Goal: Information Seeking & Learning: Learn about a topic

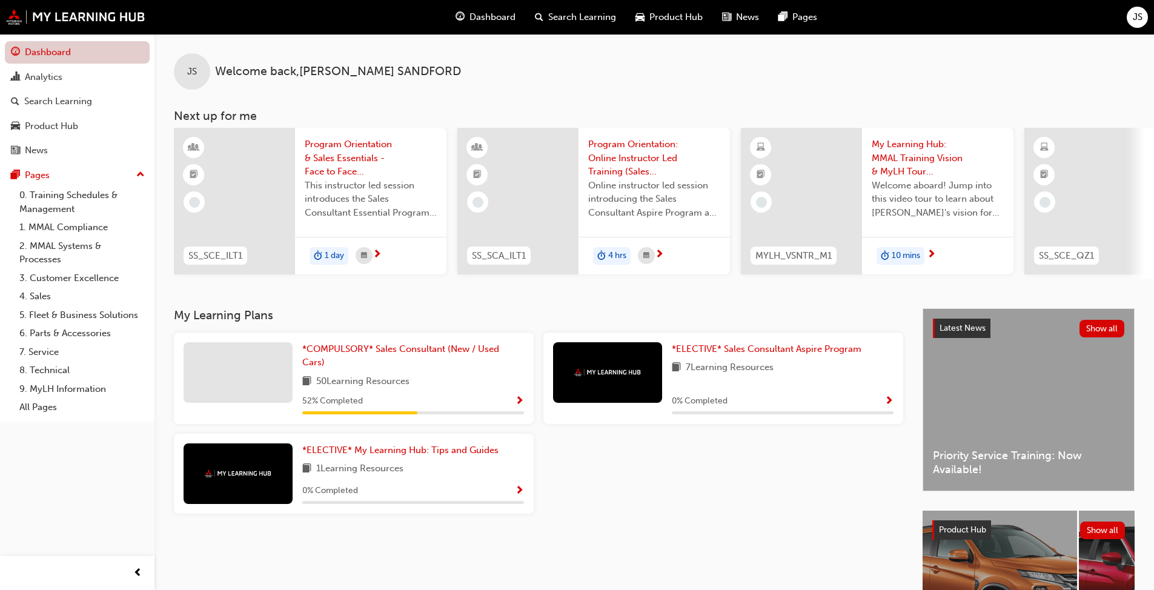
click at [64, 49] on link "Dashboard" at bounding box center [77, 52] width 145 height 22
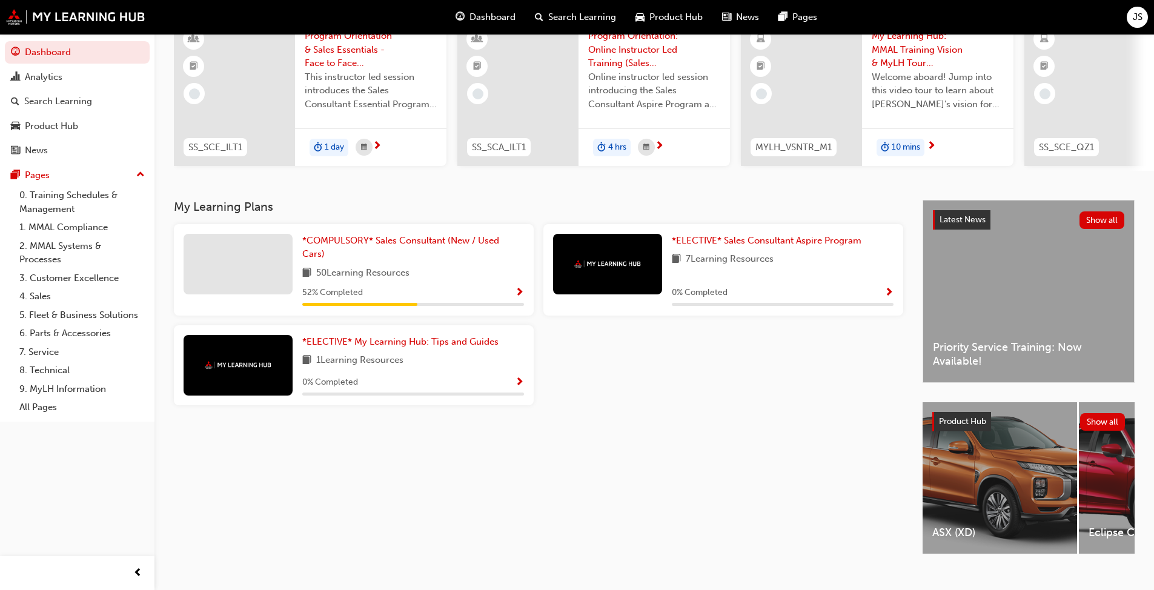
scroll to position [134, 0]
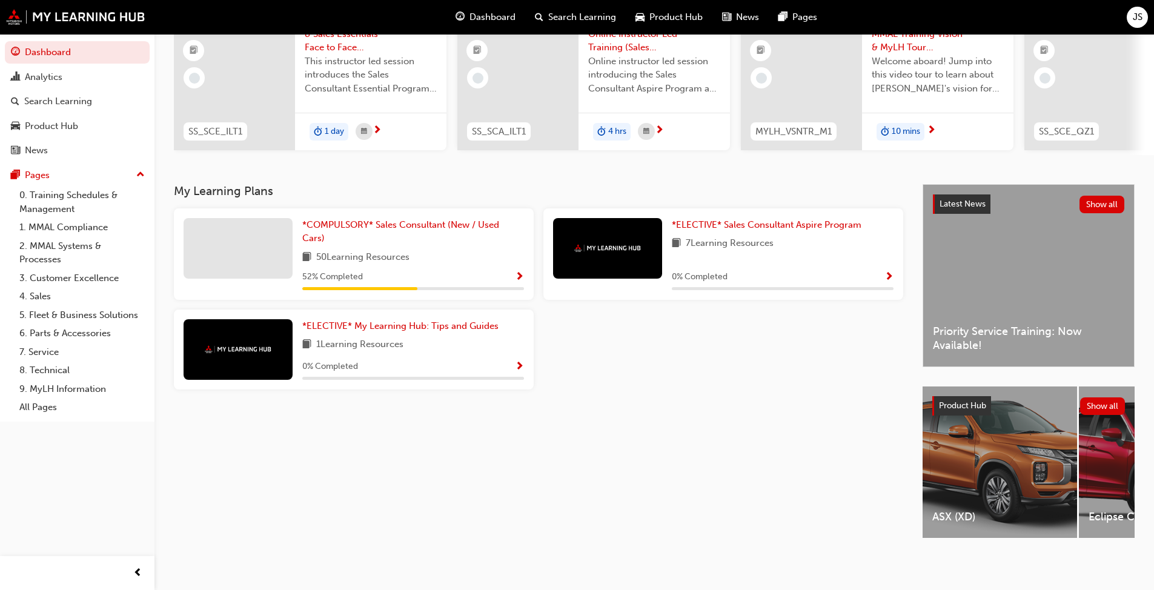
click at [231, 347] on img at bounding box center [238, 349] width 67 height 8
click at [363, 337] on span "1 Learning Resources" at bounding box center [359, 344] width 87 height 15
click at [377, 324] on span "*ELECTIVE* My Learning Hub: Tips and Guides" at bounding box center [400, 325] width 196 height 11
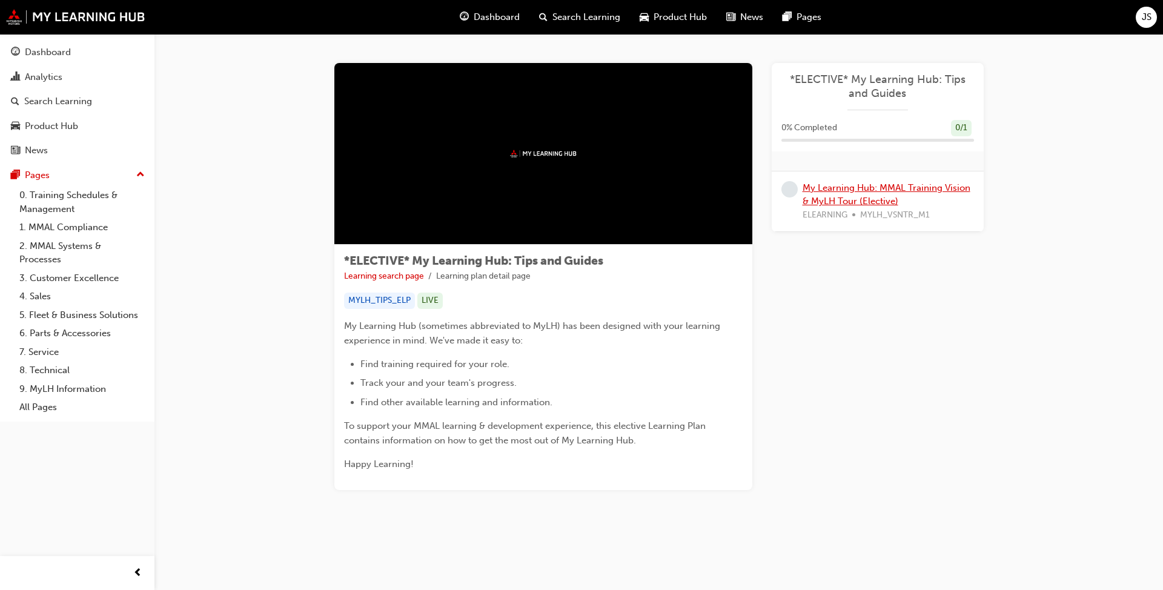
click at [861, 196] on link "My Learning Hub: MMAL Training Vision & MyLH Tour (Elective)" at bounding box center [886, 194] width 168 height 25
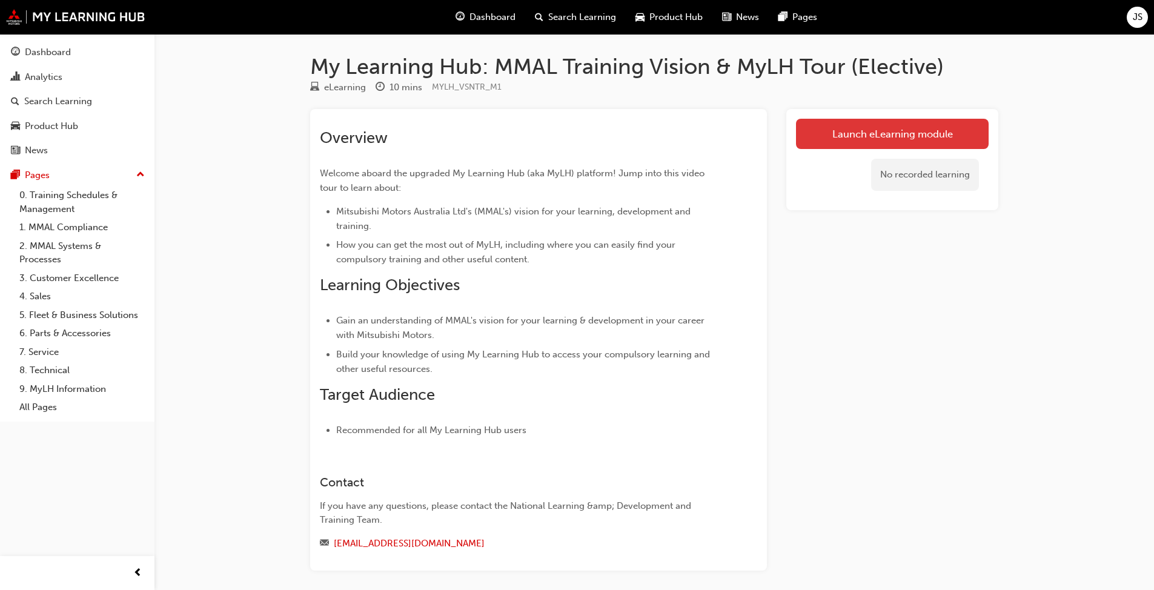
click at [902, 130] on link "Launch eLearning module" at bounding box center [892, 134] width 193 height 30
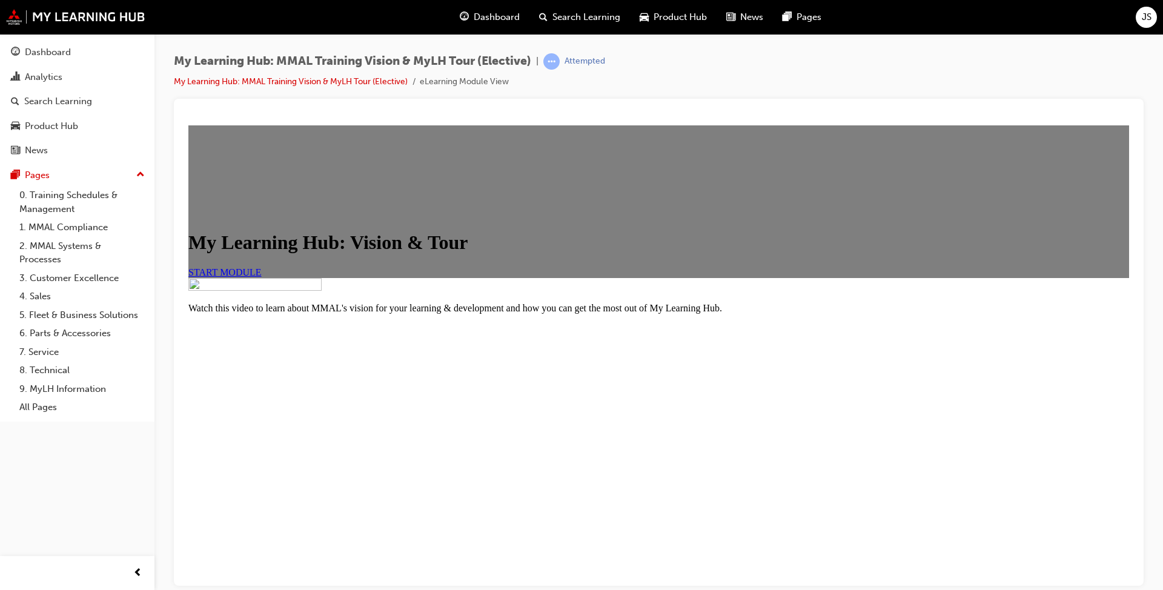
scroll to position [107, 0]
click at [262, 276] on span "START MODULE" at bounding box center [224, 271] width 73 height 10
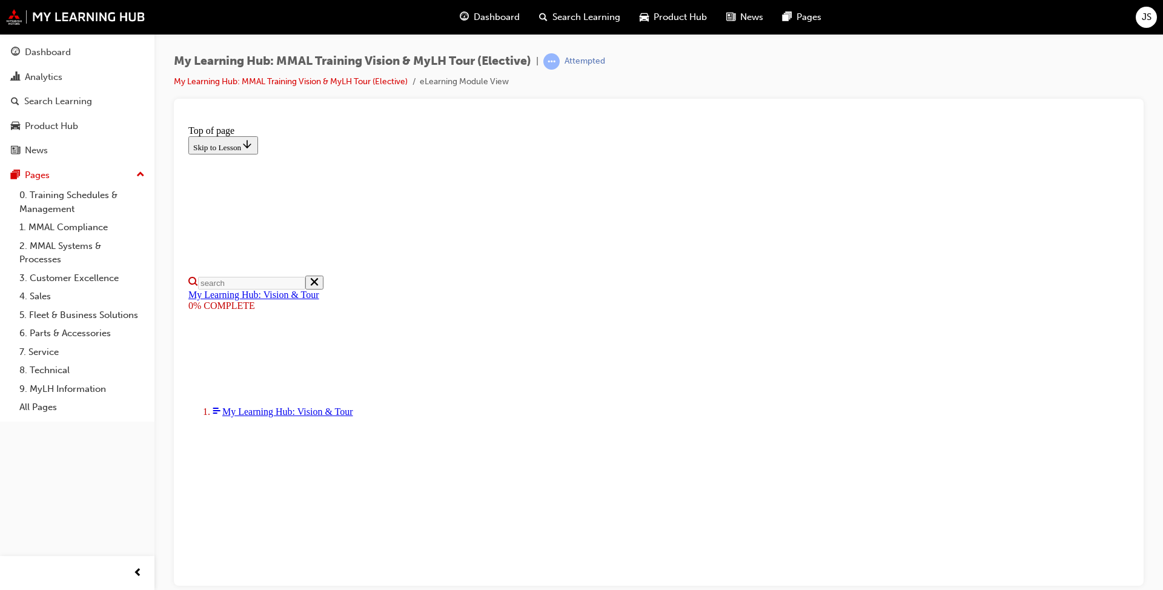
scroll to position [128, 0]
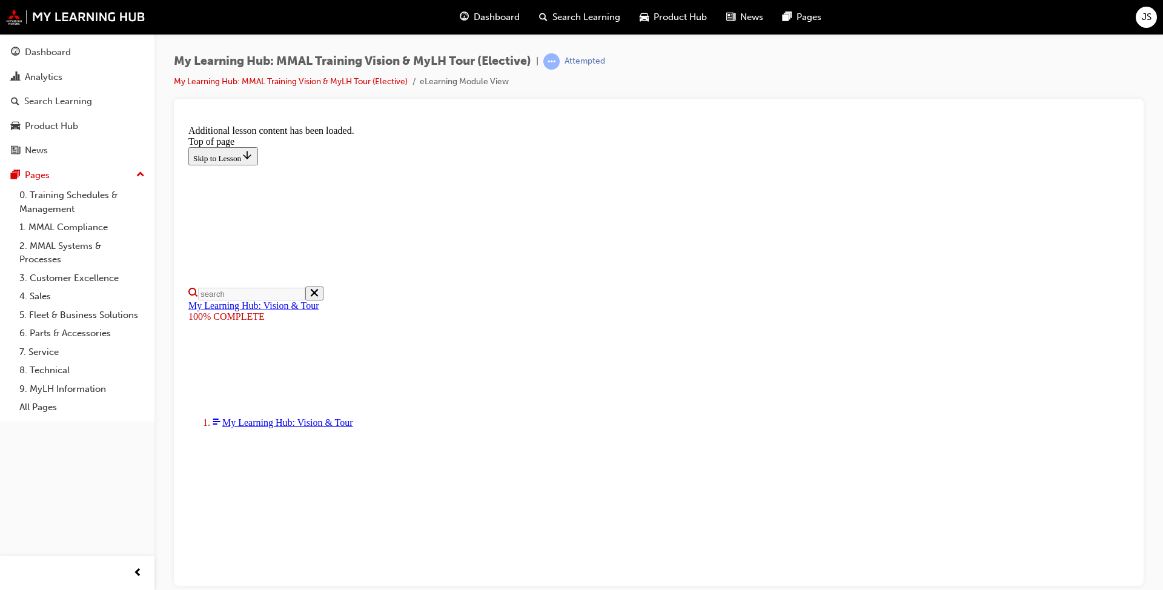
scroll to position [347, 0]
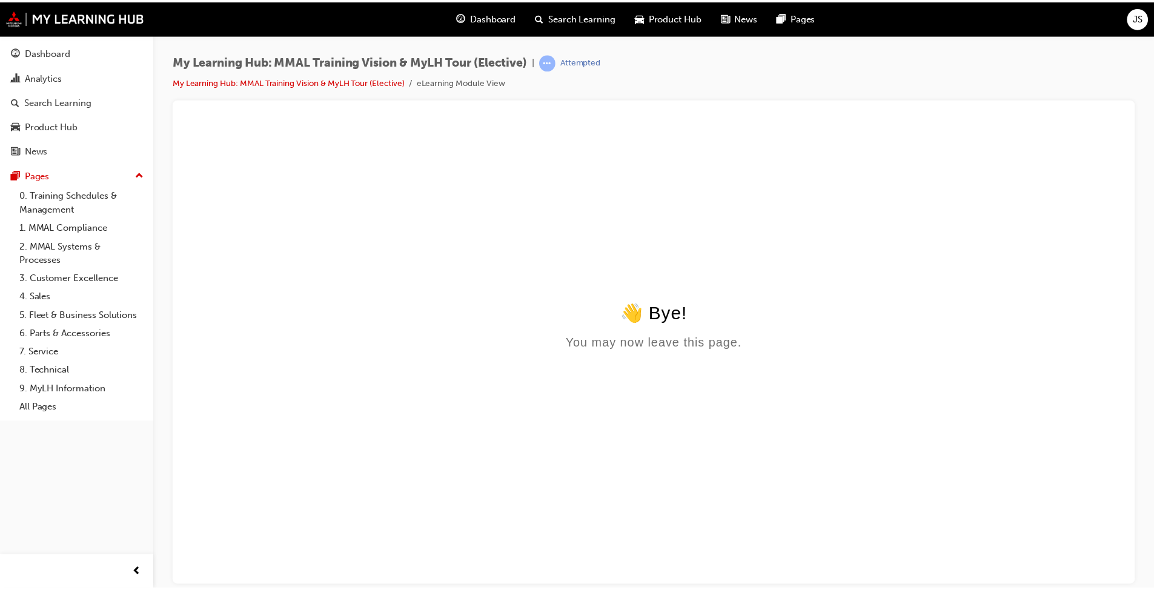
scroll to position [0, 0]
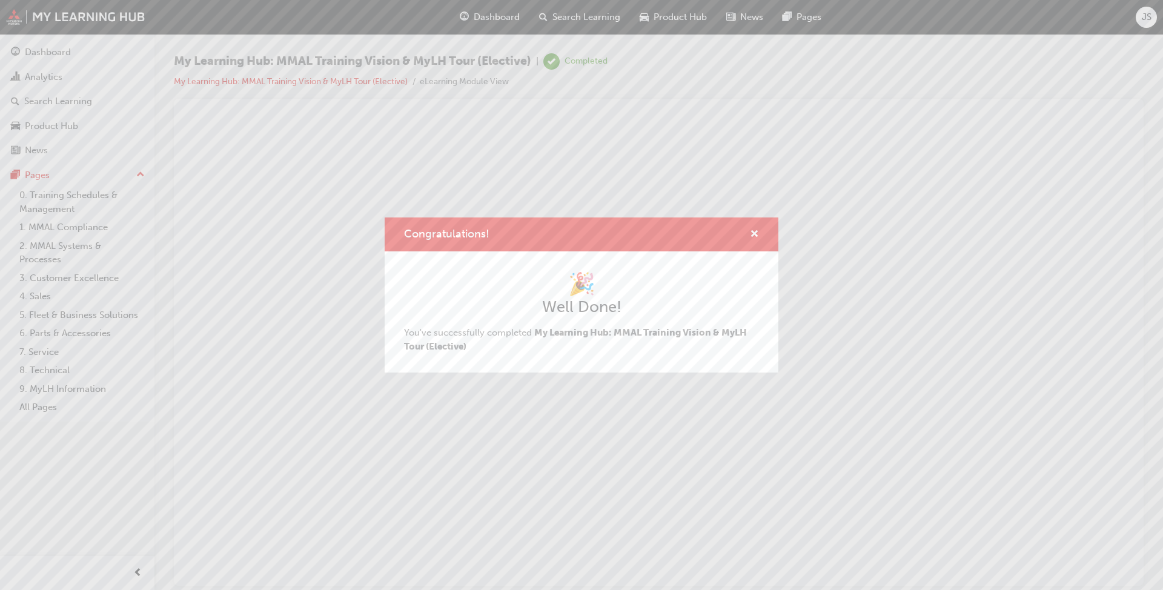
click at [48, 56] on div "Congratulations! 🎉 Well Done! You've successfully completed My Learning Hub: MM…" at bounding box center [581, 295] width 1163 height 590
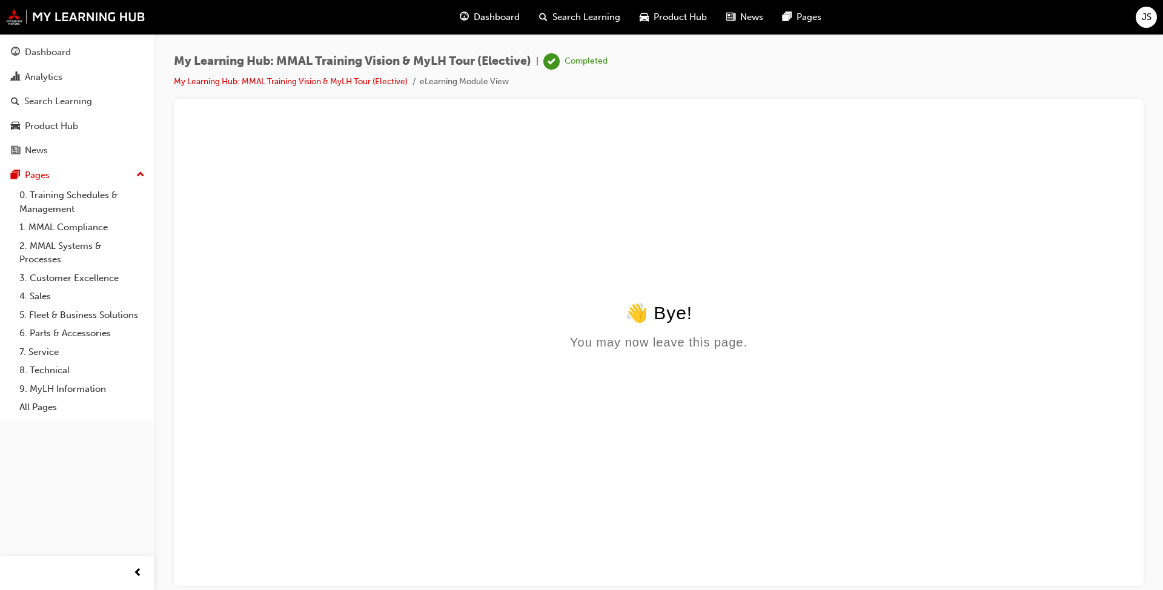
click at [48, 56] on div "Dashboard" at bounding box center [48, 52] width 46 height 14
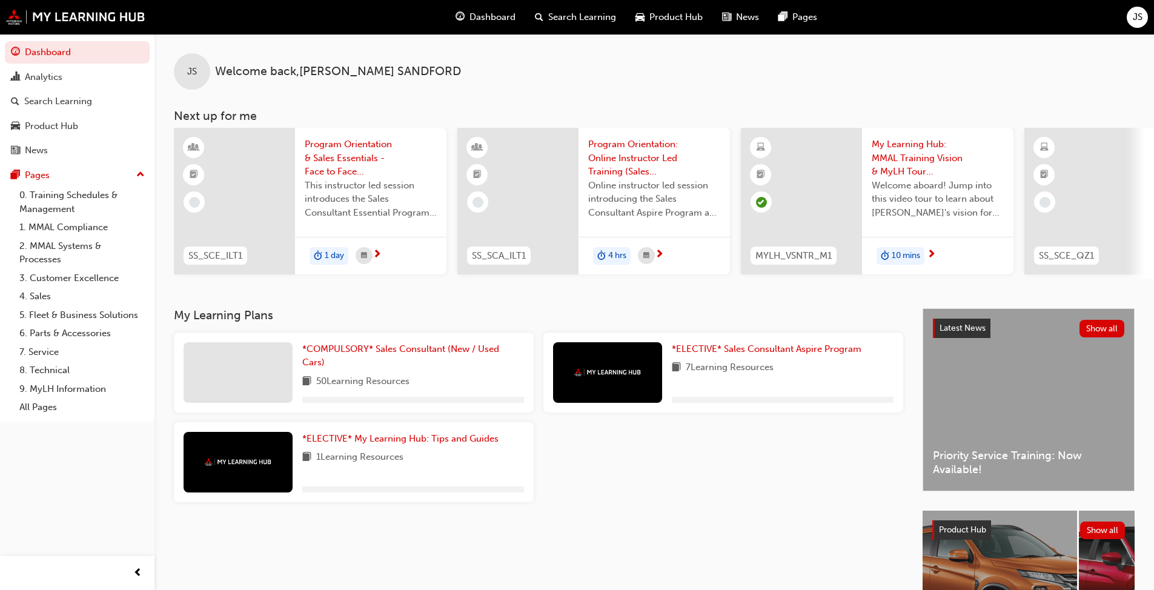
click at [216, 322] on h3 "My Learning Plans" at bounding box center [538, 315] width 729 height 14
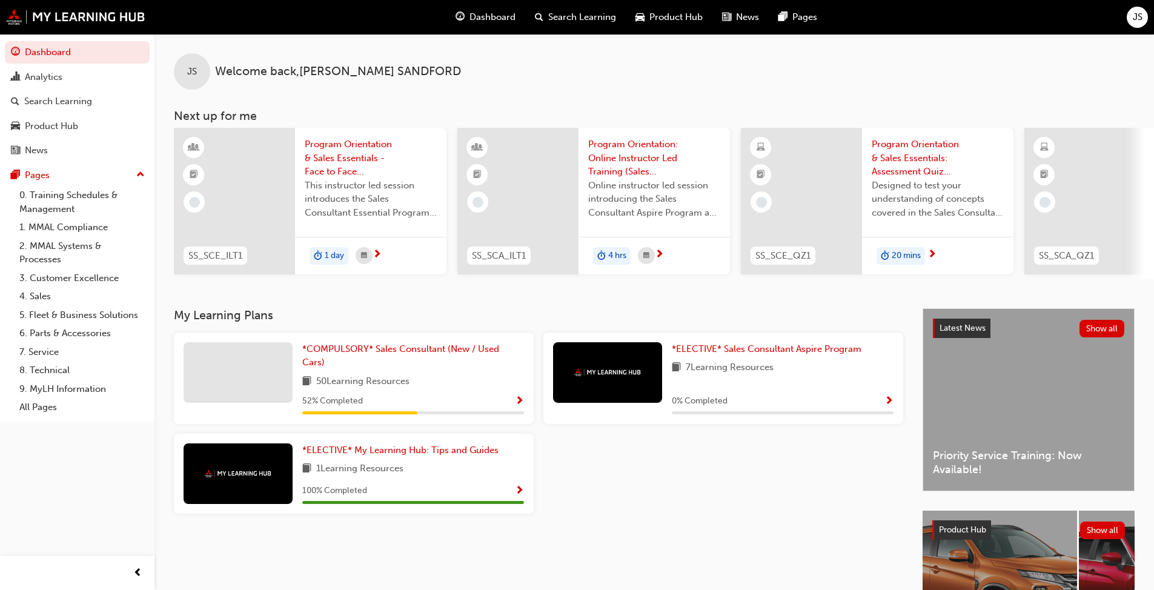
click at [357, 474] on span "1 Learning Resources" at bounding box center [359, 468] width 87 height 15
click at [730, 375] on span "7 Learning Resources" at bounding box center [730, 367] width 88 height 15
click at [415, 360] on link "*COMPULSORY* Sales Consultant (New / Used Cars)" at bounding box center [413, 355] width 222 height 27
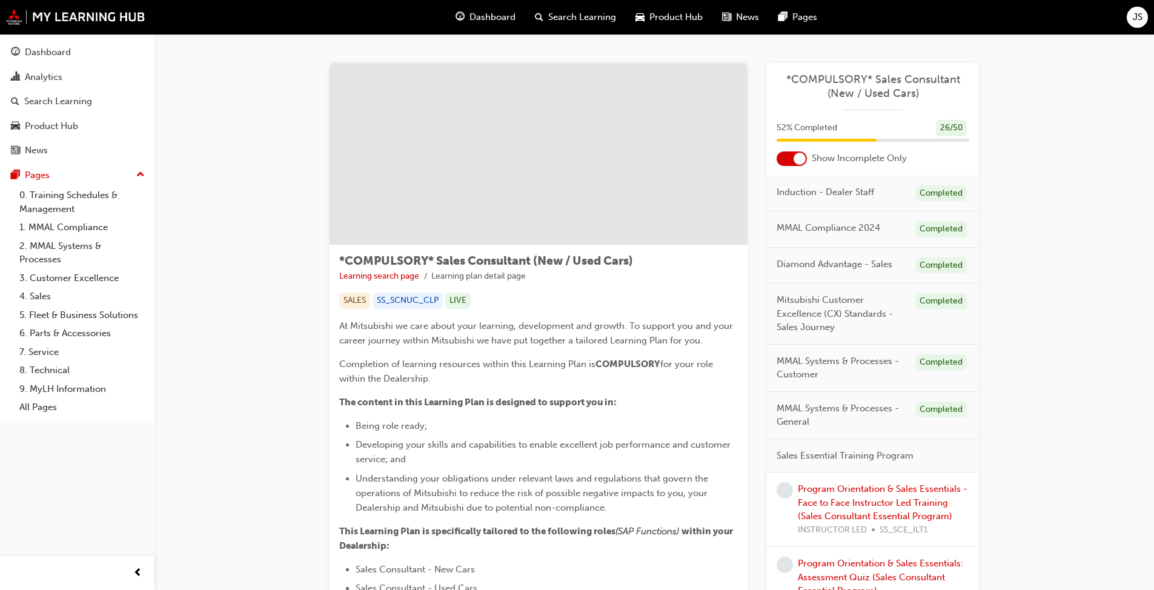
click at [787, 159] on div at bounding box center [791, 158] width 30 height 15
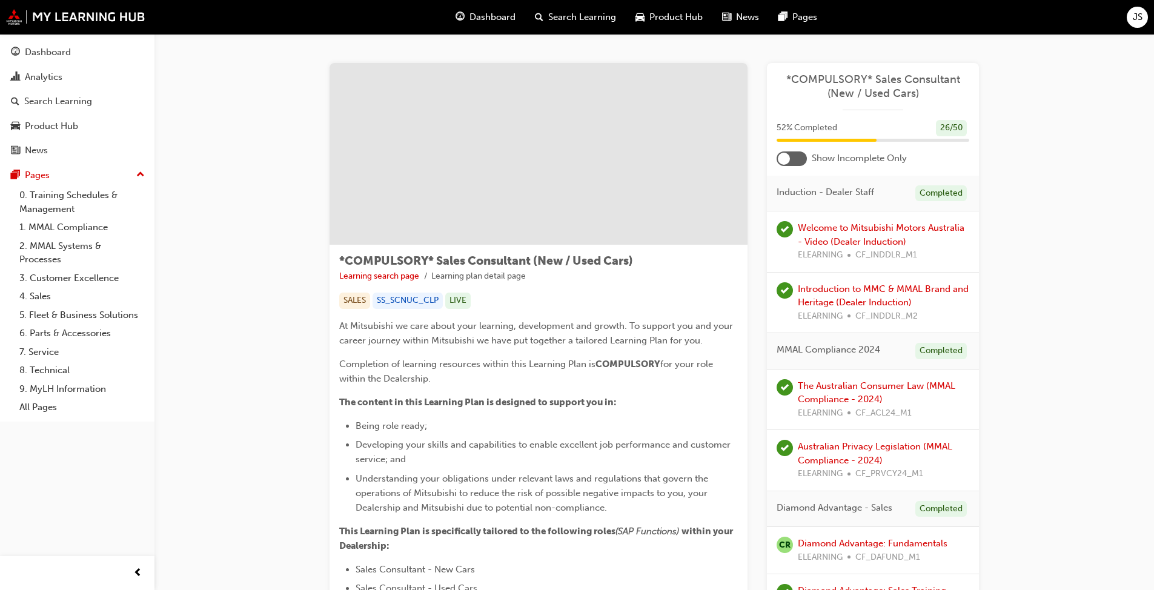
click at [799, 157] on div at bounding box center [791, 158] width 30 height 15
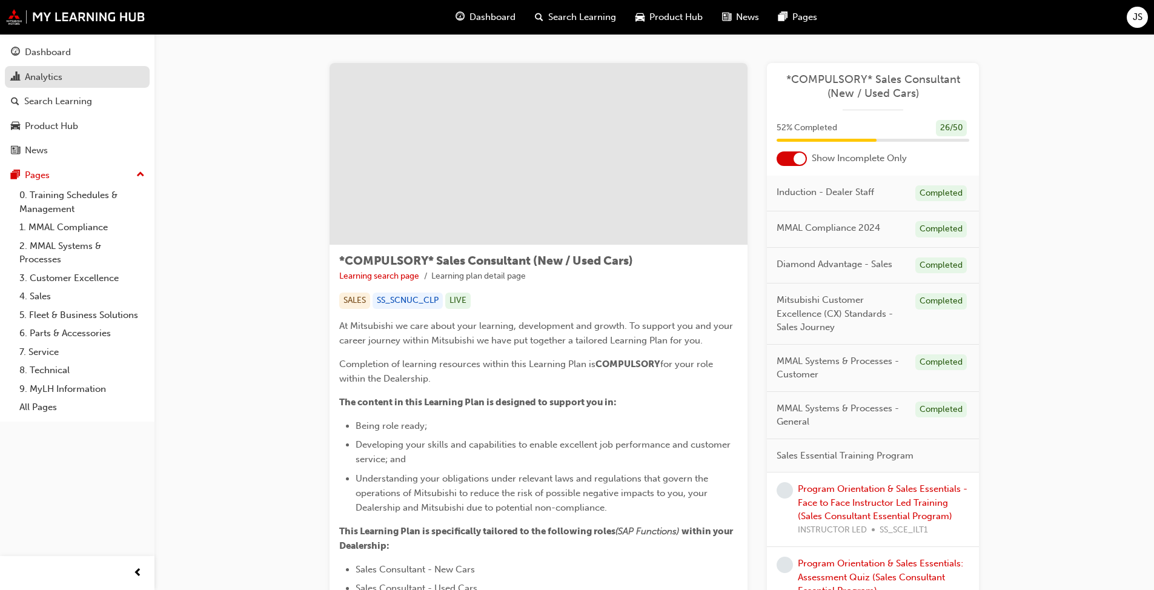
click at [25, 85] on link "Analytics" at bounding box center [77, 77] width 145 height 22
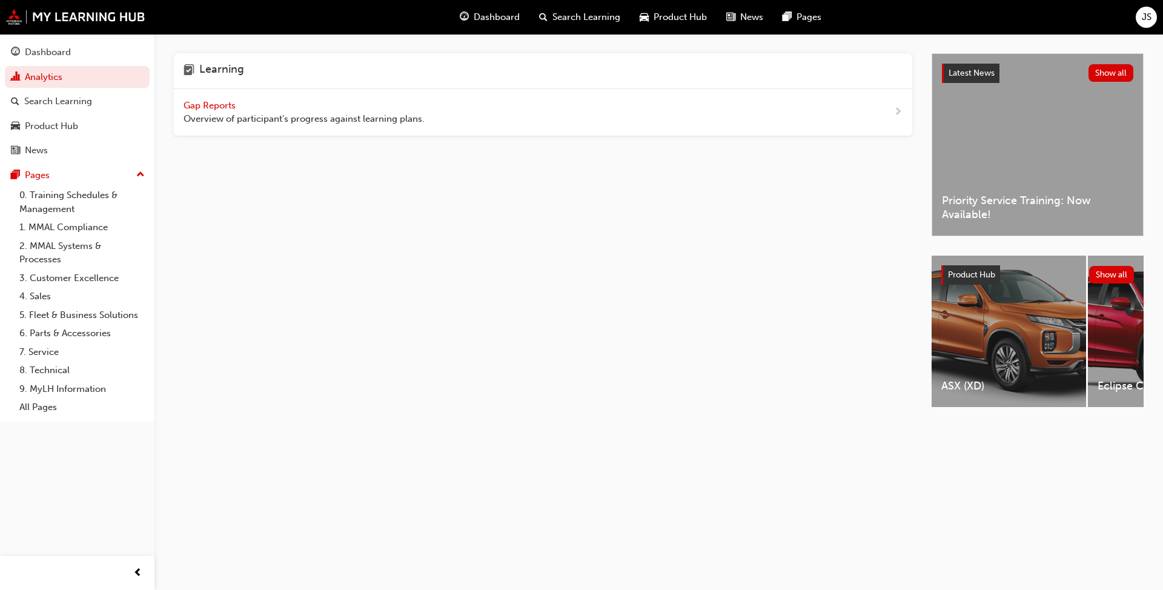
click at [402, 108] on div "Gap Reports Overview of participant's progress against learning plans." at bounding box center [304, 112] width 241 height 27
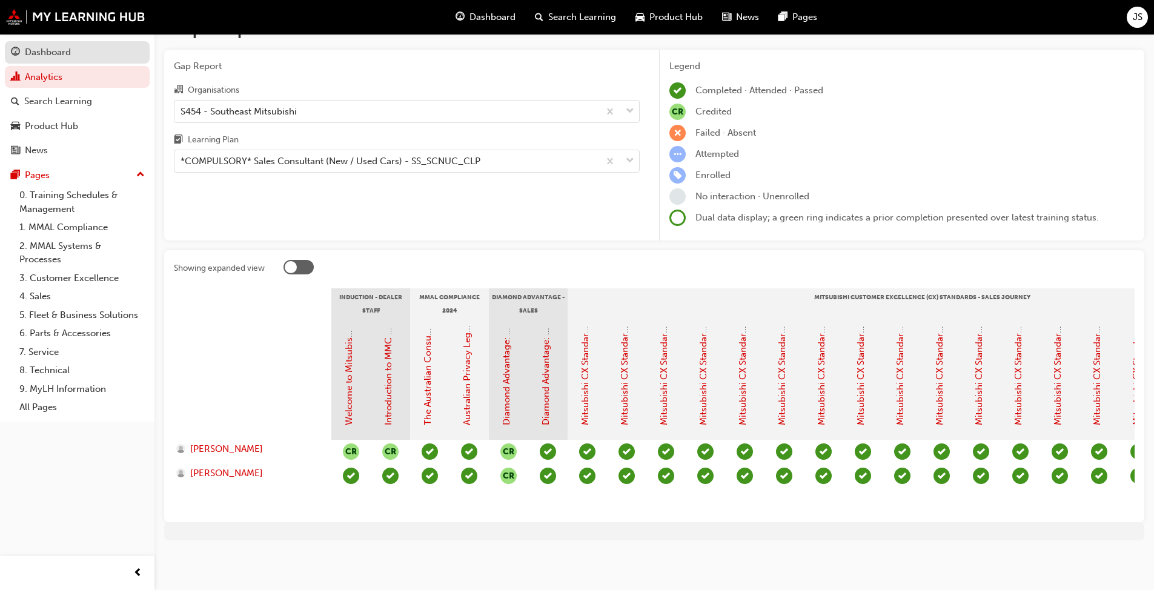
click at [47, 56] on div "Dashboard" at bounding box center [48, 52] width 46 height 14
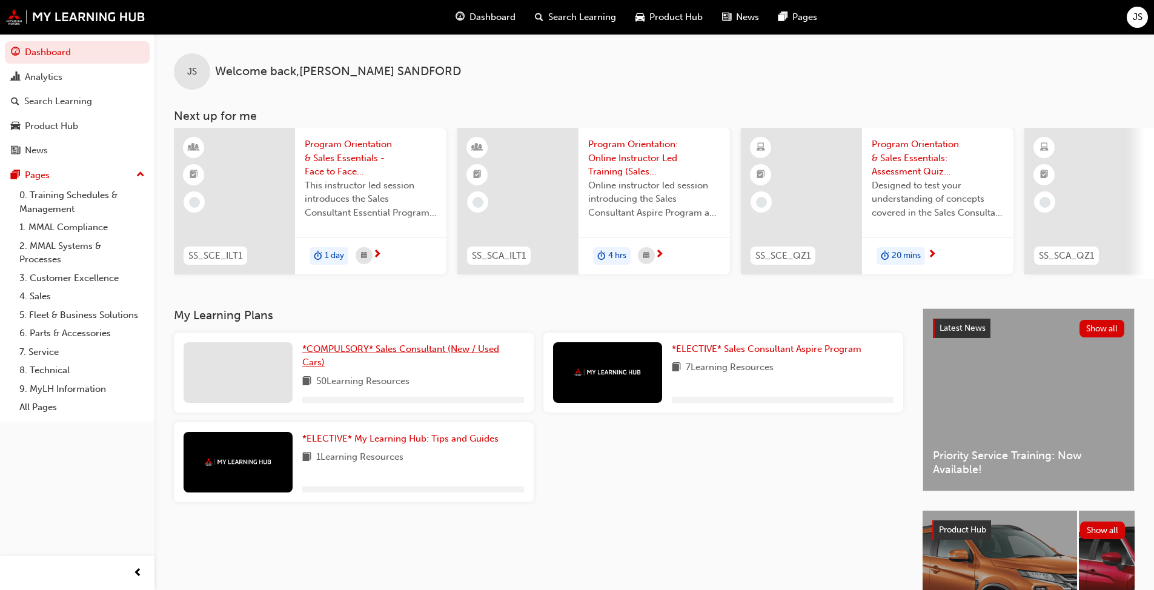
click at [365, 349] on span "*COMPULSORY* Sales Consultant (New / Used Cars)" at bounding box center [400, 355] width 197 height 25
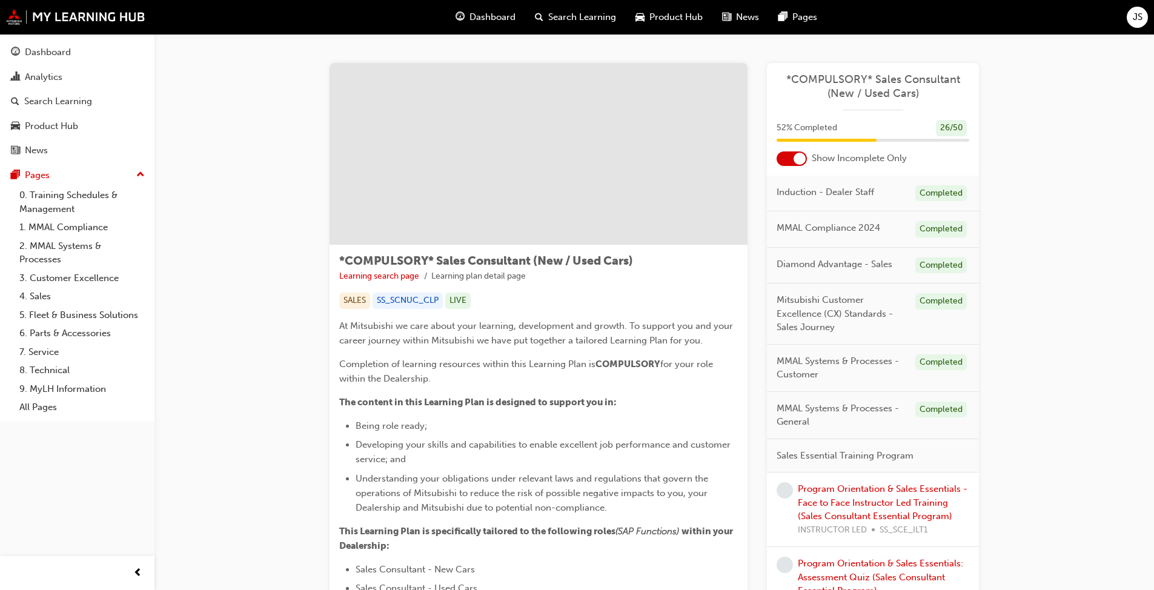
click at [770, 85] on div "*COMPULSORY* Sales Consultant (New / Used Cars)" at bounding box center [873, 92] width 212 height 38
click at [778, 90] on span "*COMPULSORY* Sales Consultant (New / Used Cars)" at bounding box center [872, 86] width 193 height 27
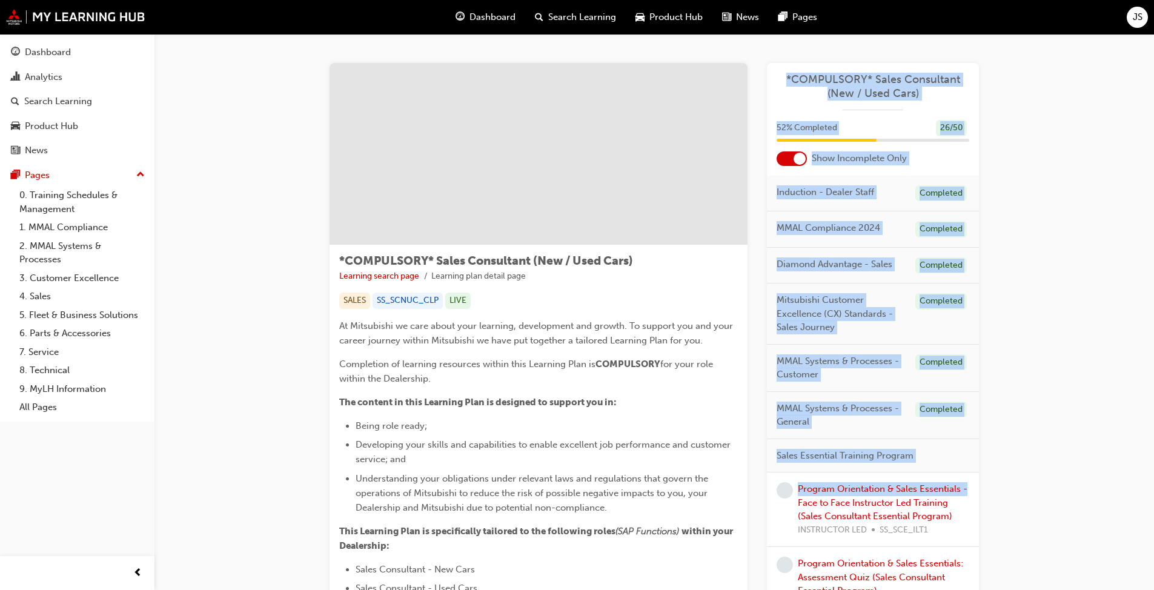
drag, startPoint x: 763, startPoint y: 67, endPoint x: 1082, endPoint y: 484, distance: 525.5
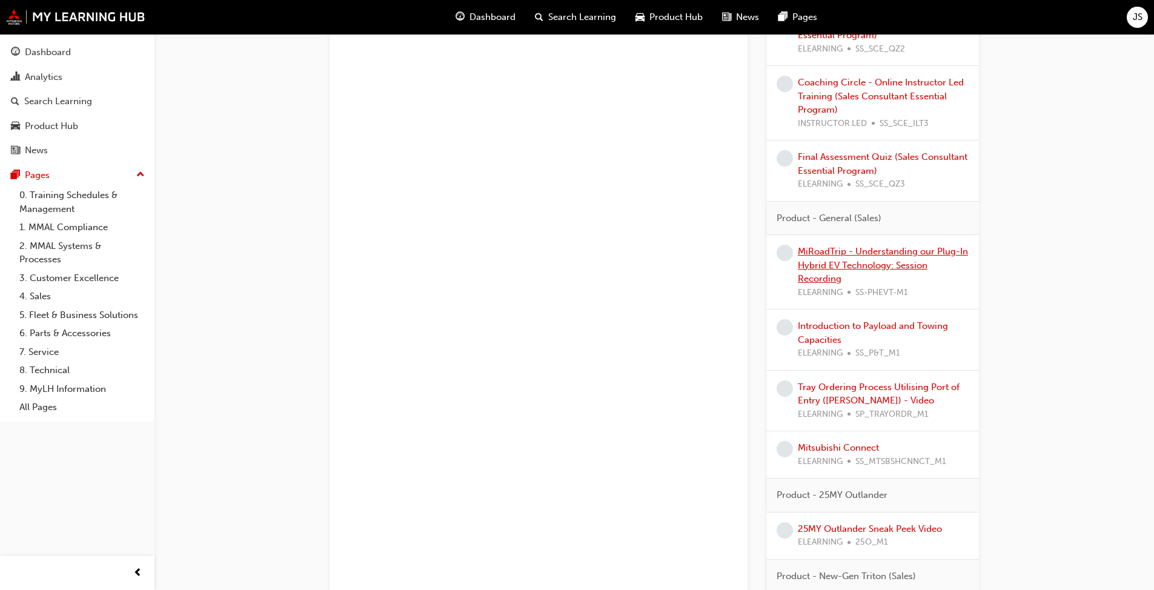
scroll to position [948, 0]
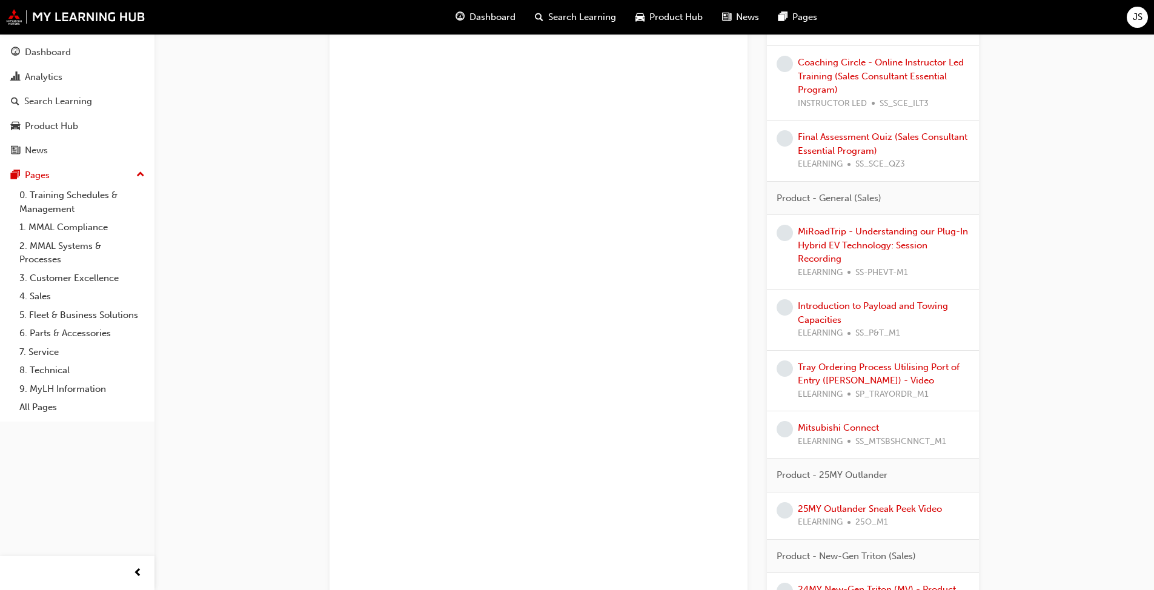
click at [758, 50] on div "*COMPULSORY* Sales Consultant (New / Used Cars) Learning search page Learning p…" at bounding box center [653, 189] width 649 height 2148
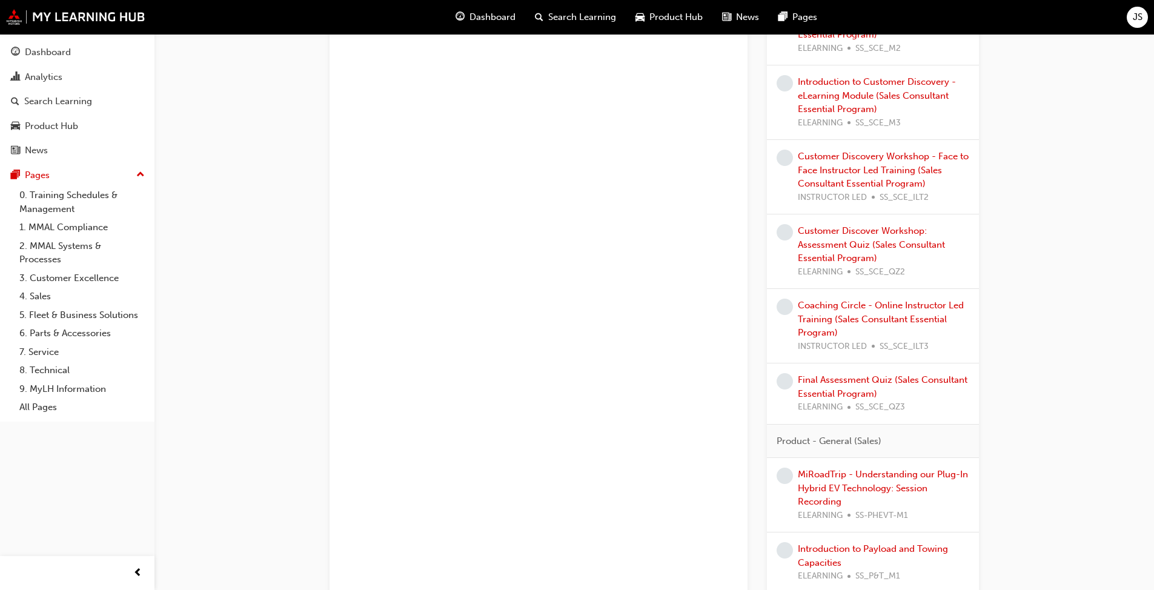
scroll to position [908, 0]
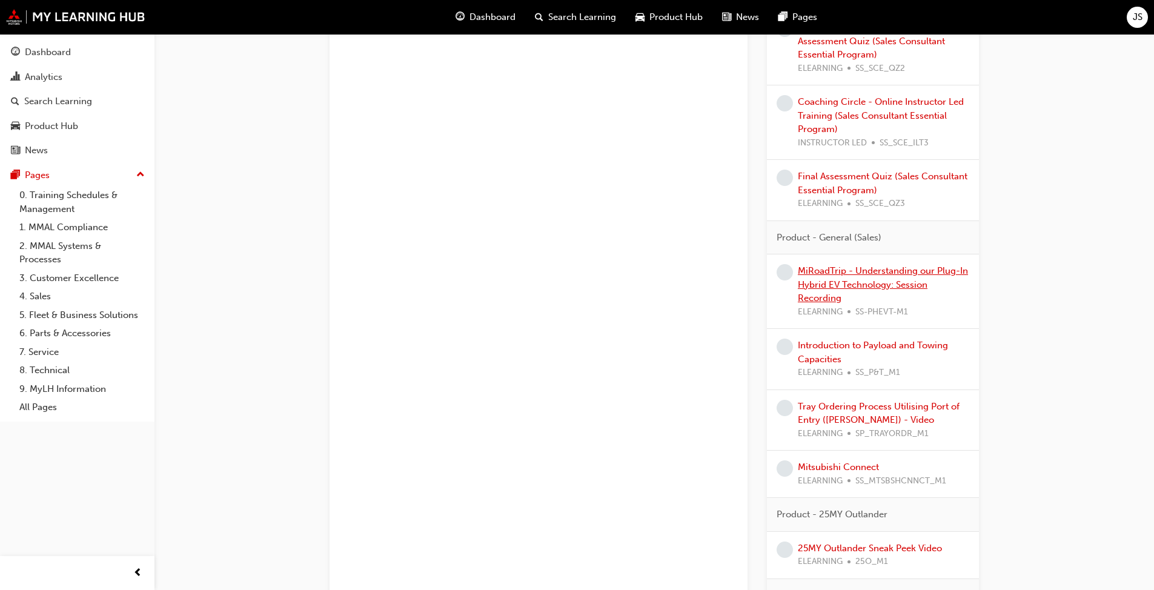
click at [861, 280] on link "MiRoadTrip - Understanding our Plug-In Hybrid EV Technology: Session Recording" at bounding box center [883, 284] width 170 height 38
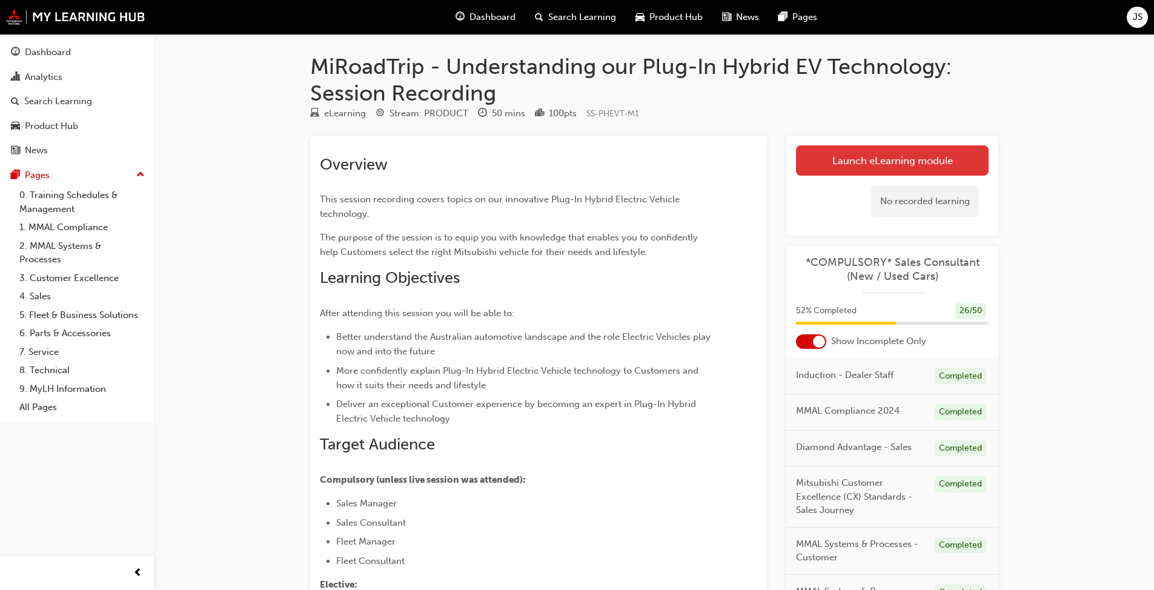
click at [874, 168] on link "Launch eLearning module" at bounding box center [892, 160] width 193 height 30
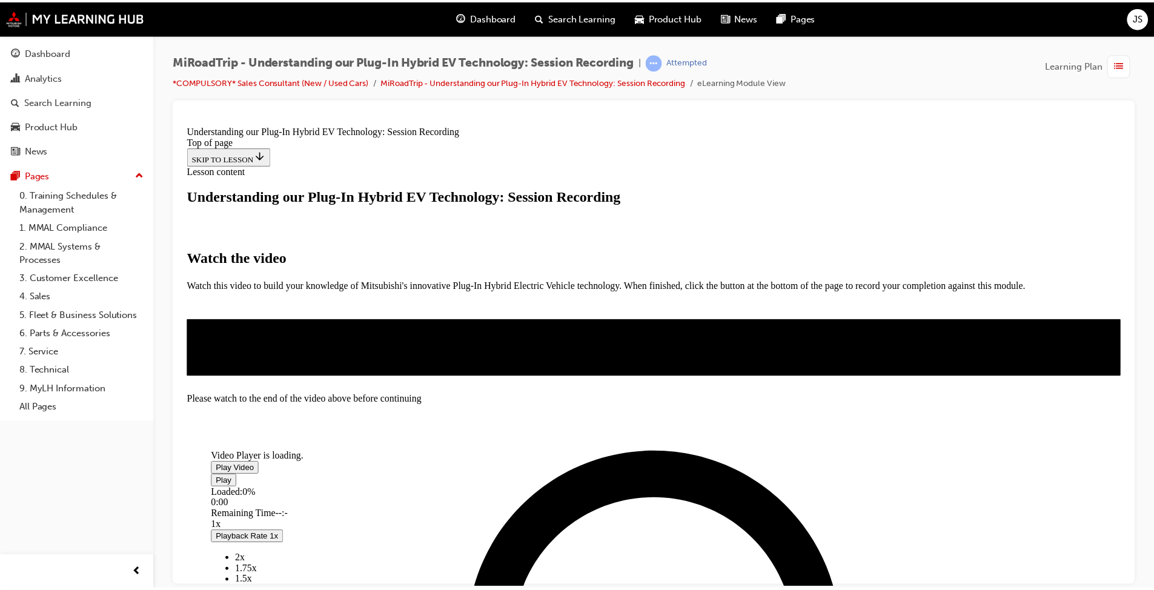
scroll to position [121, 0]
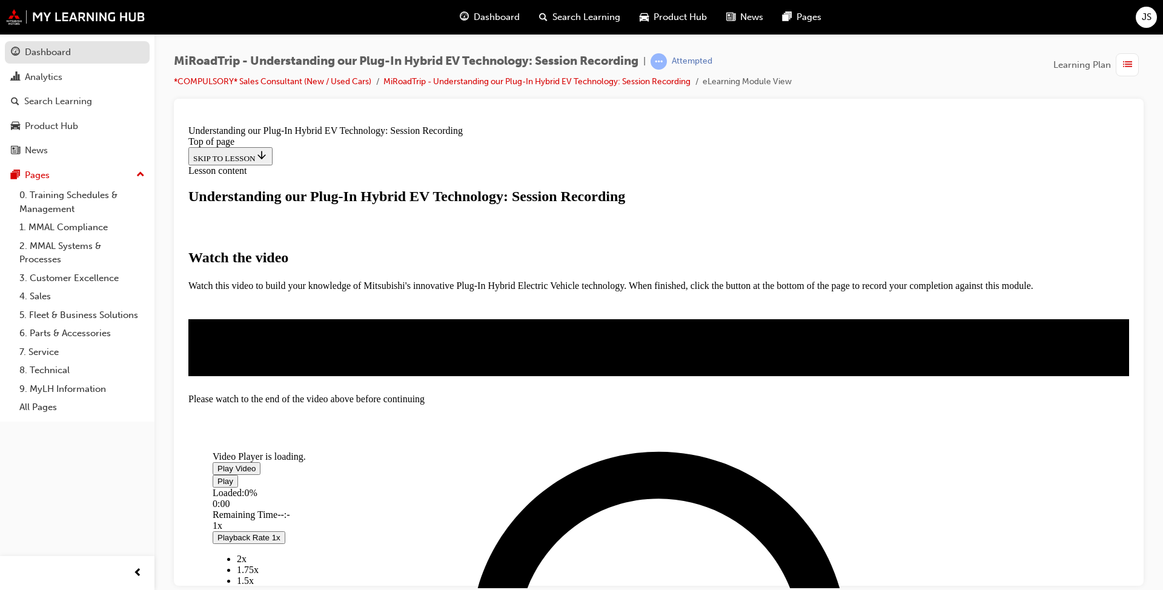
click at [30, 45] on div "Dashboard" at bounding box center [48, 52] width 46 height 14
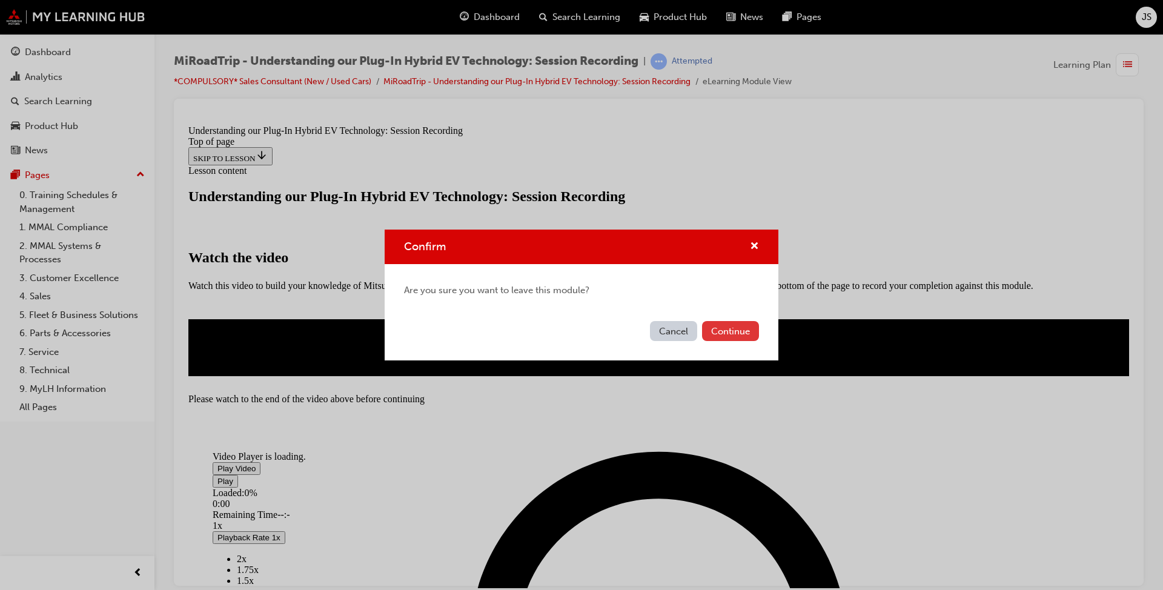
click at [725, 333] on button "Continue" at bounding box center [730, 331] width 57 height 20
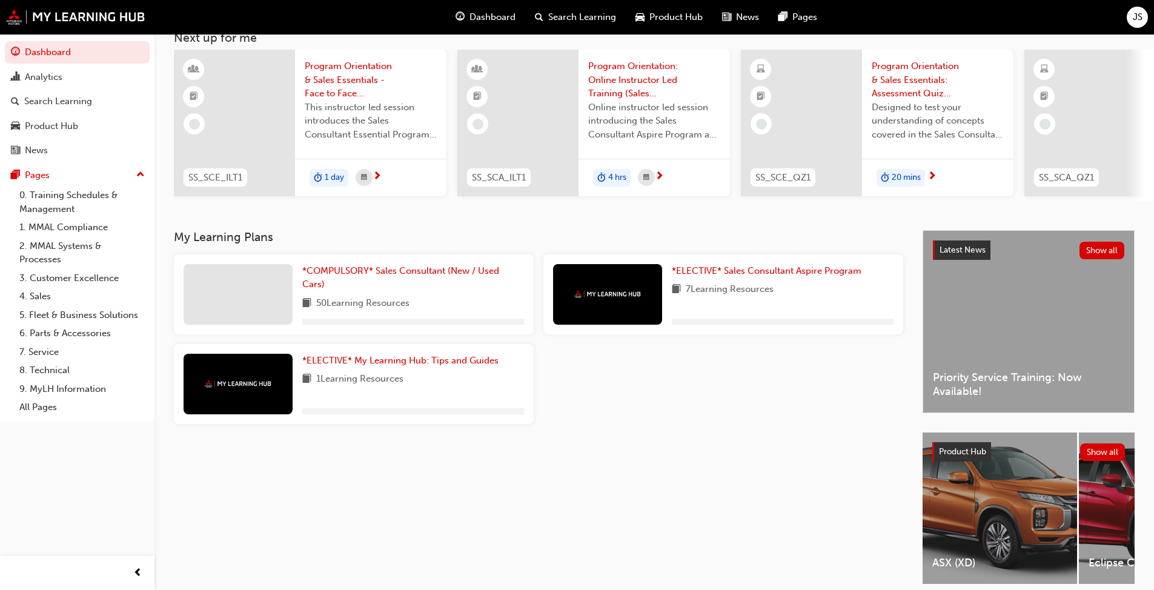
scroll to position [134, 0]
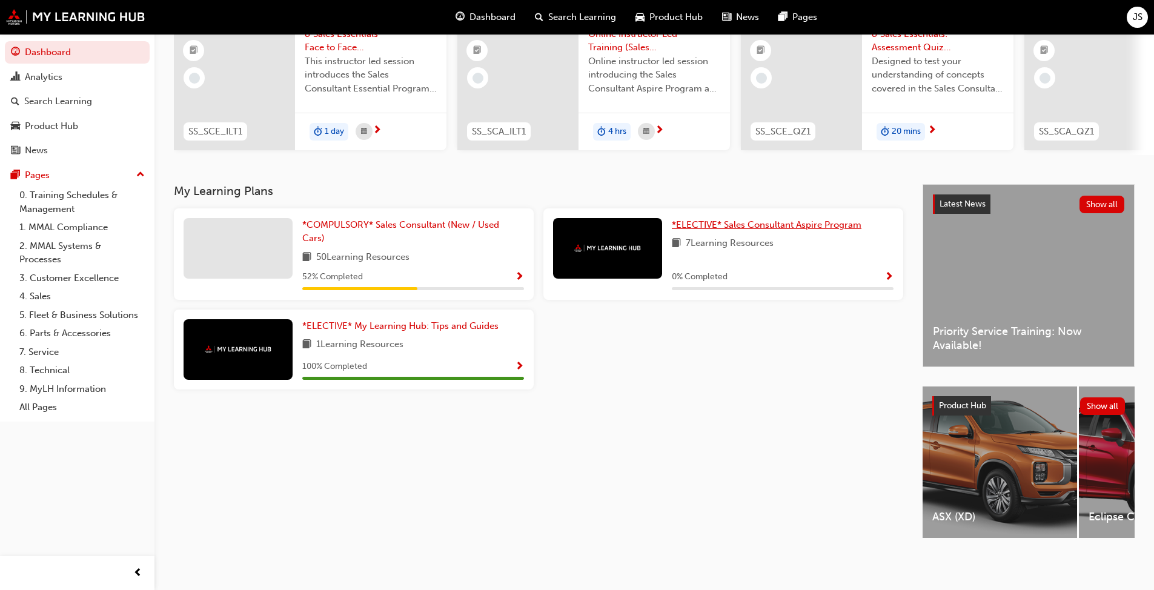
click at [713, 219] on span "*ELECTIVE* Sales Consultant Aspire Program" at bounding box center [767, 224] width 190 height 11
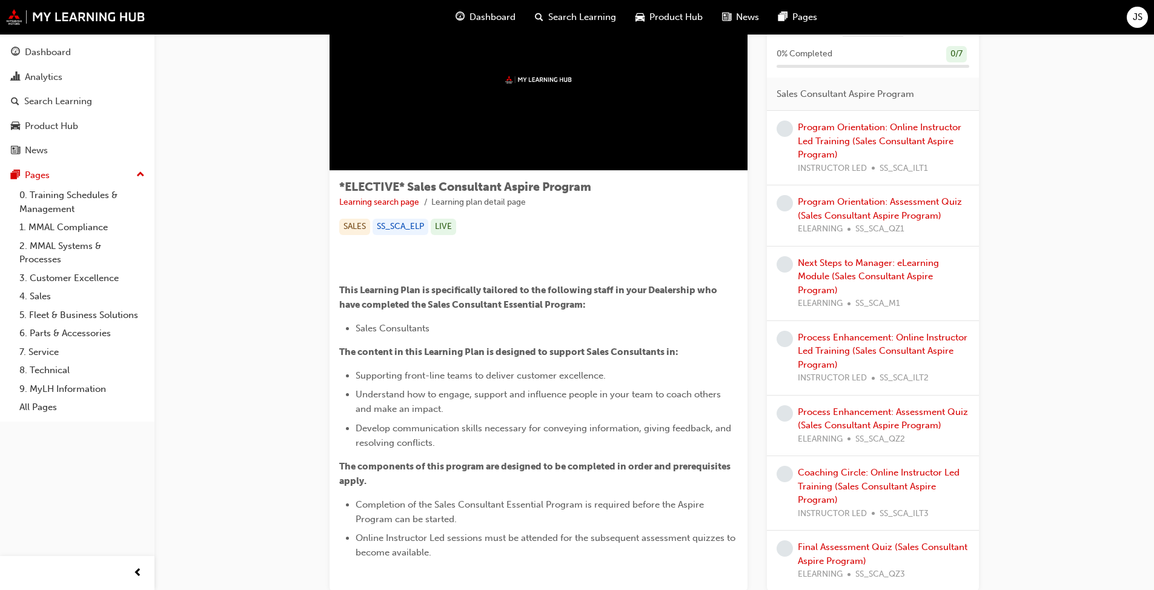
scroll to position [61, 0]
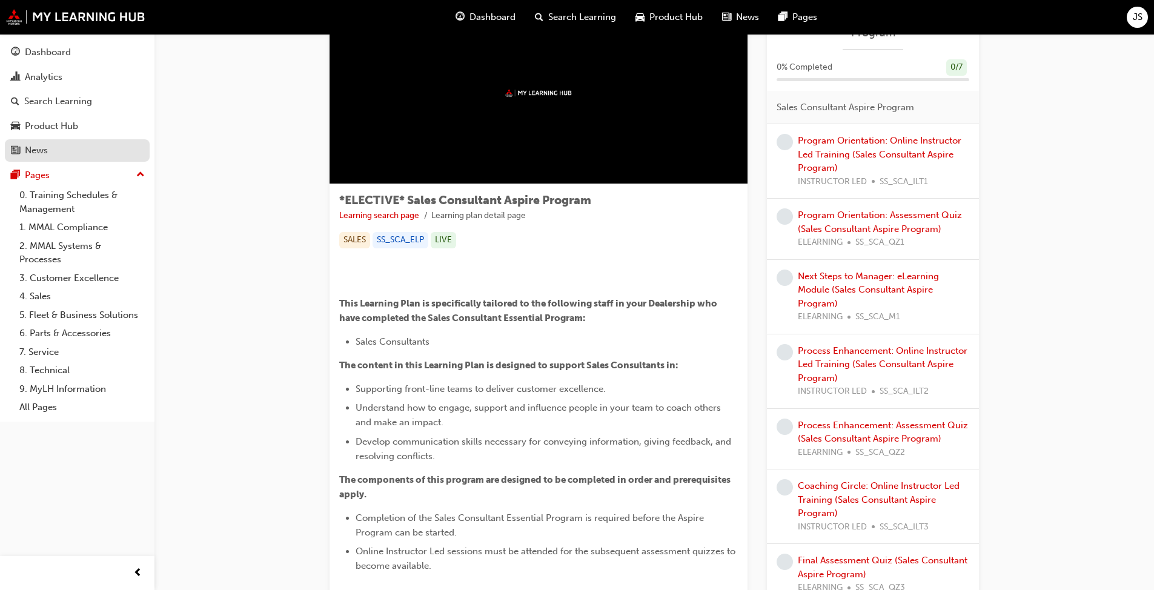
click at [37, 153] on div "News" at bounding box center [36, 151] width 23 height 14
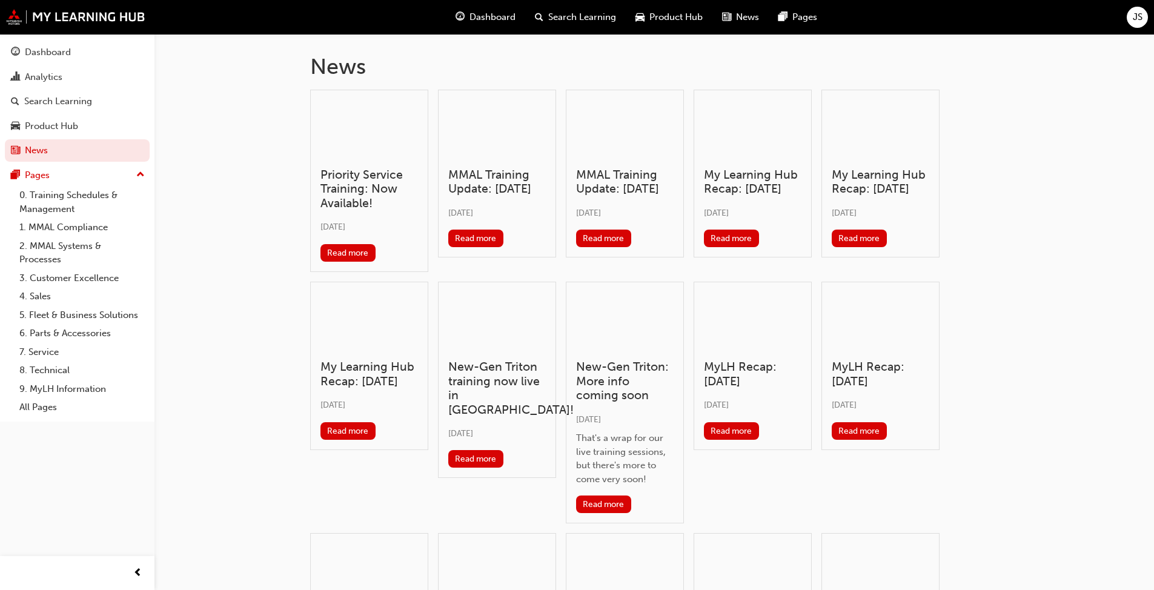
click at [590, 182] on h3 "MMAL Training Update: March 2025" at bounding box center [625, 182] width 98 height 28
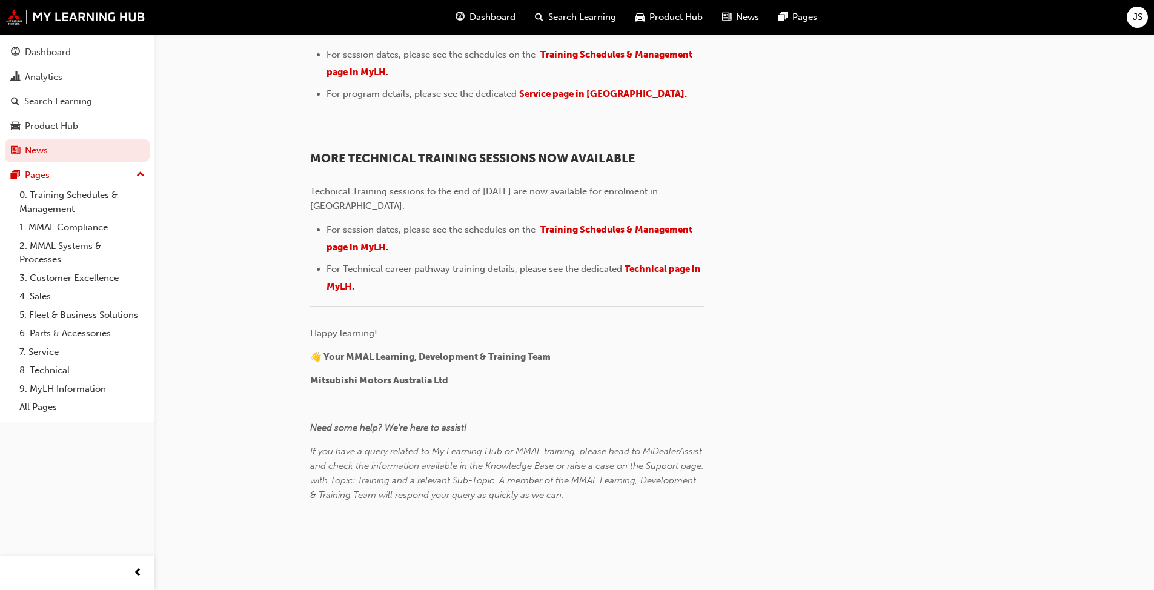
scroll to position [1496, 0]
click at [35, 291] on link "4. Sales" at bounding box center [82, 296] width 135 height 19
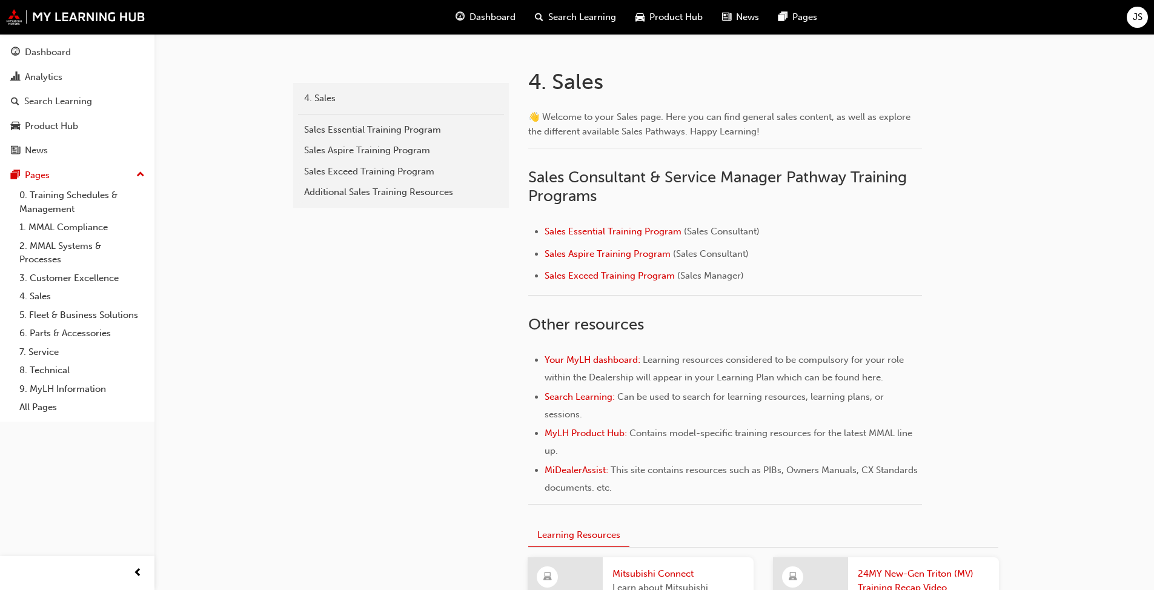
scroll to position [242, 0]
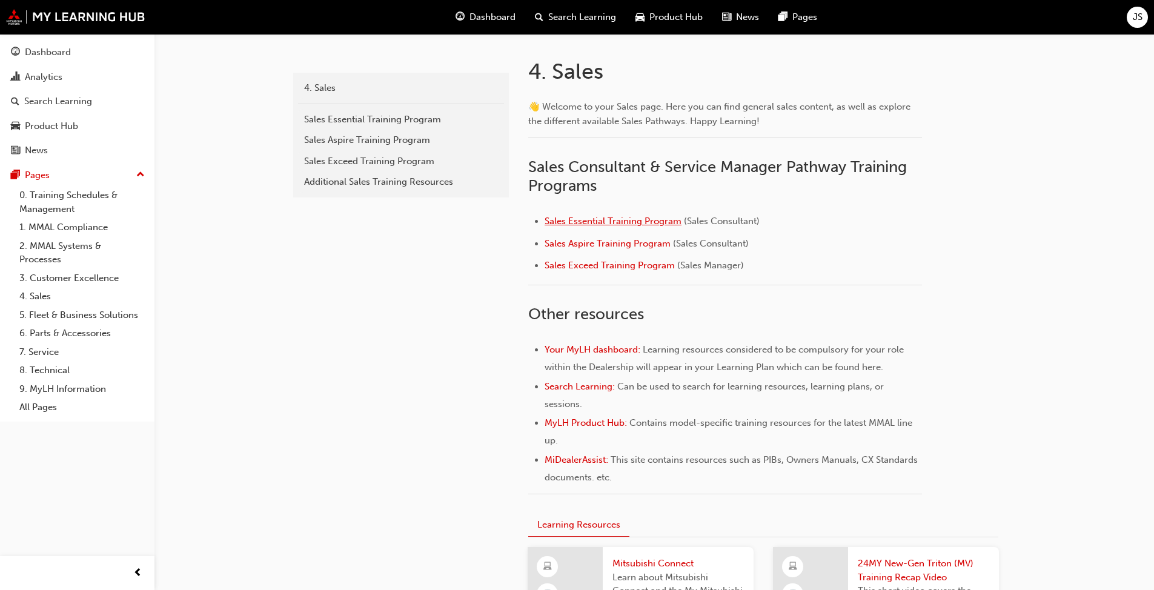
click at [629, 223] on span "Sales Essential Training Program" at bounding box center [612, 221] width 137 height 11
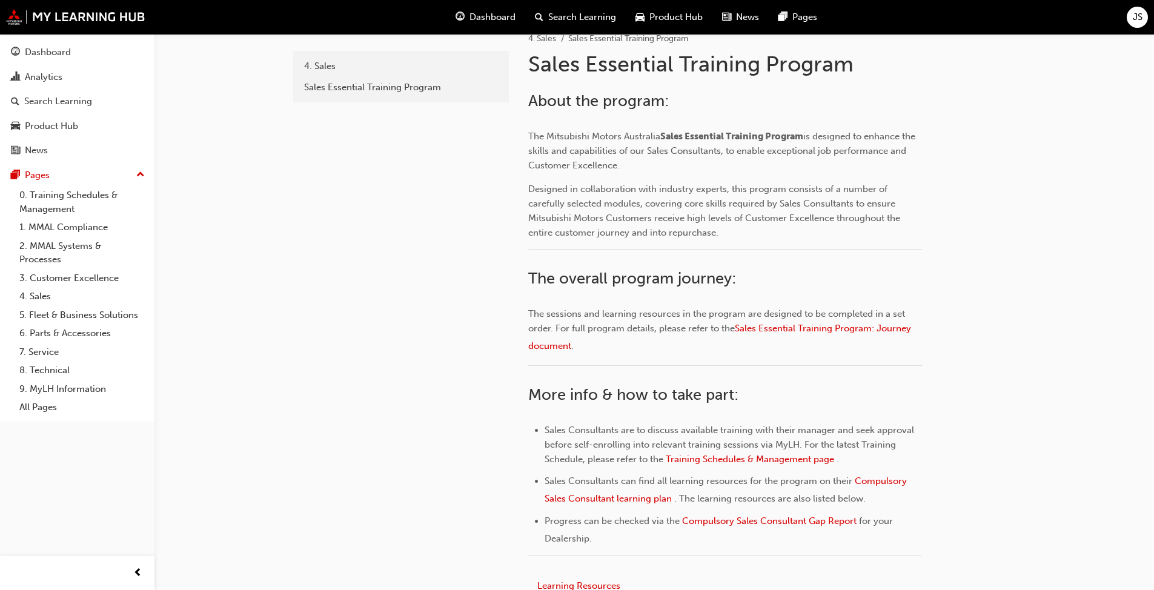
scroll to position [263, 0]
click at [800, 327] on span "Sales Essential Training Program: Journey document" at bounding box center [720, 338] width 385 height 28
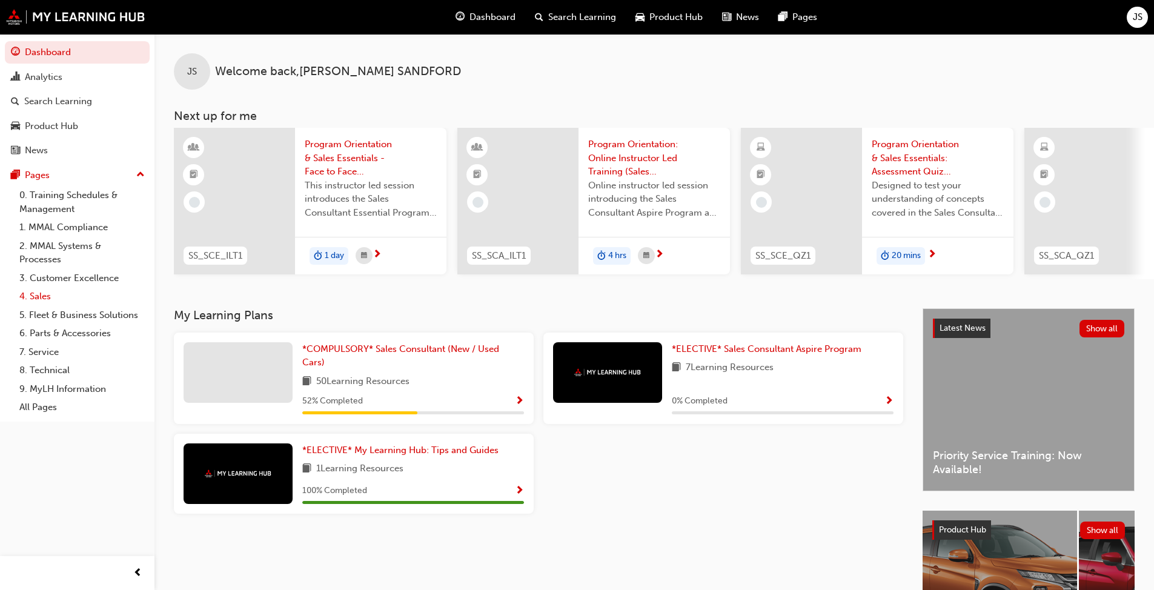
click at [39, 297] on link "4. Sales" at bounding box center [82, 296] width 135 height 19
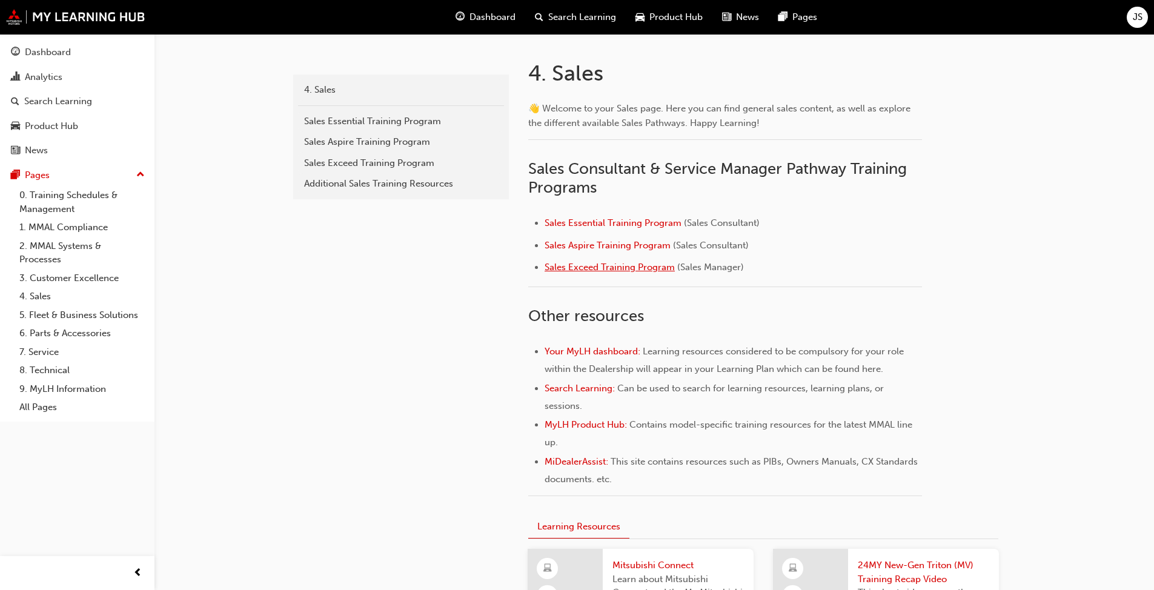
scroll to position [242, 0]
click at [592, 243] on span "Sales Aspire Training Program" at bounding box center [607, 243] width 126 height 11
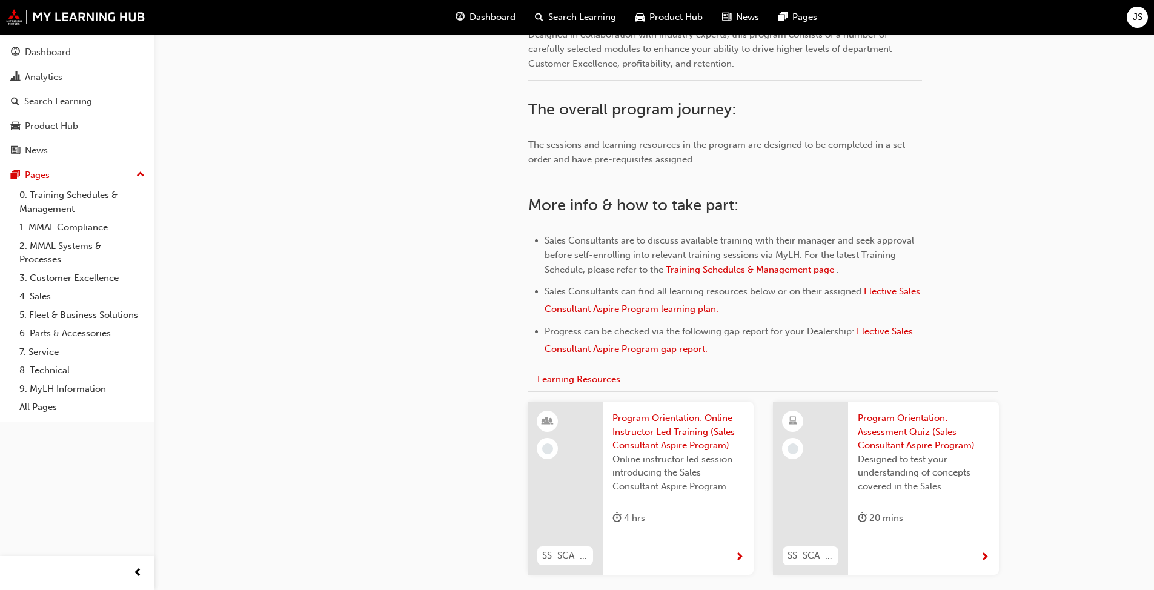
scroll to position [424, 0]
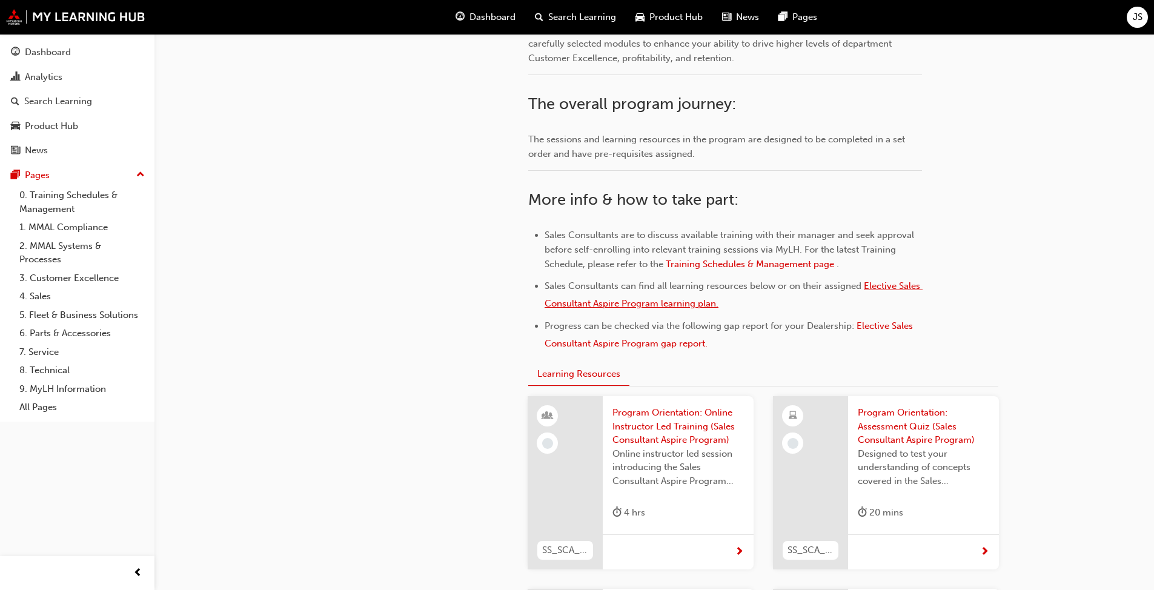
click at [612, 308] on span "Elective Sales Consultant Aspire Program learning plan." at bounding box center [733, 294] width 378 height 28
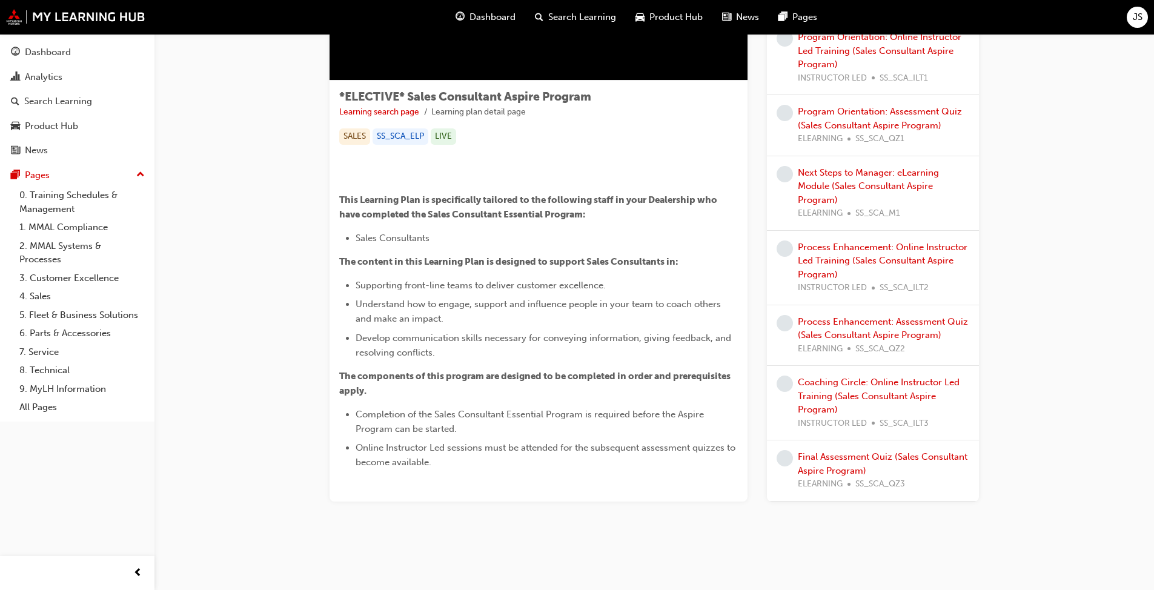
scroll to position [303, 0]
click at [34, 302] on link "4. Sales" at bounding box center [82, 296] width 135 height 19
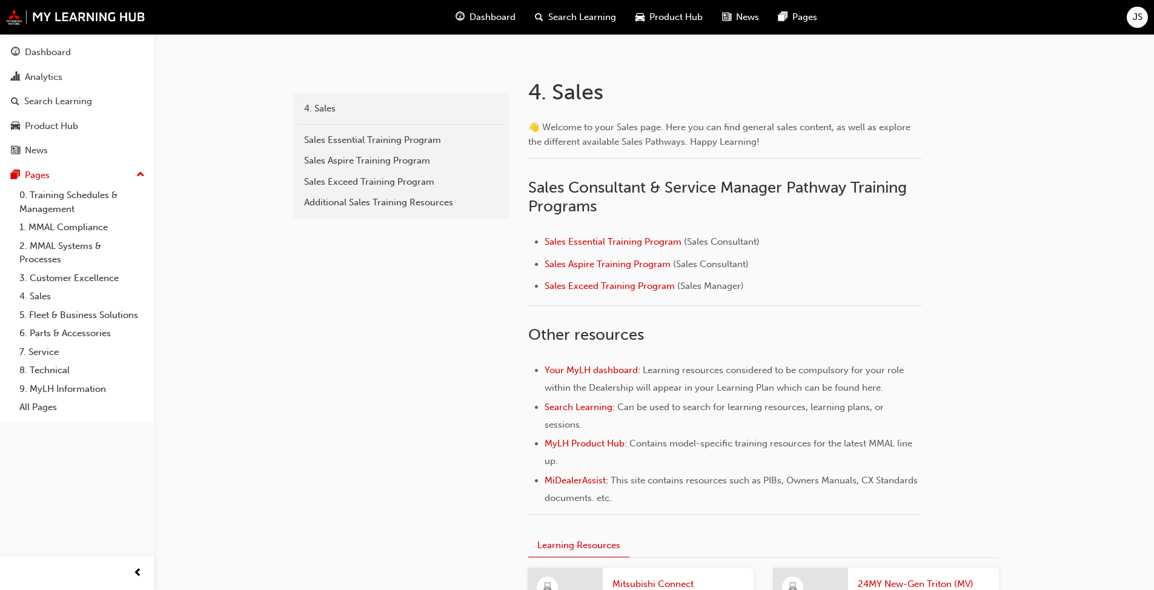
scroll to position [242, 0]
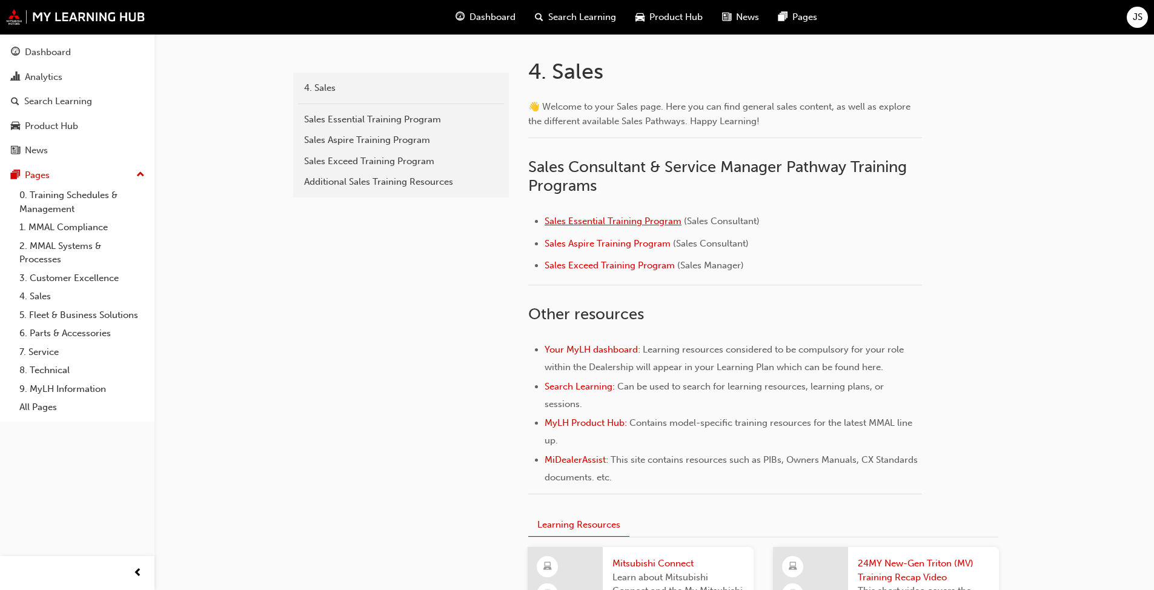
click at [612, 218] on span "Sales Essential Training Program" at bounding box center [612, 221] width 137 height 11
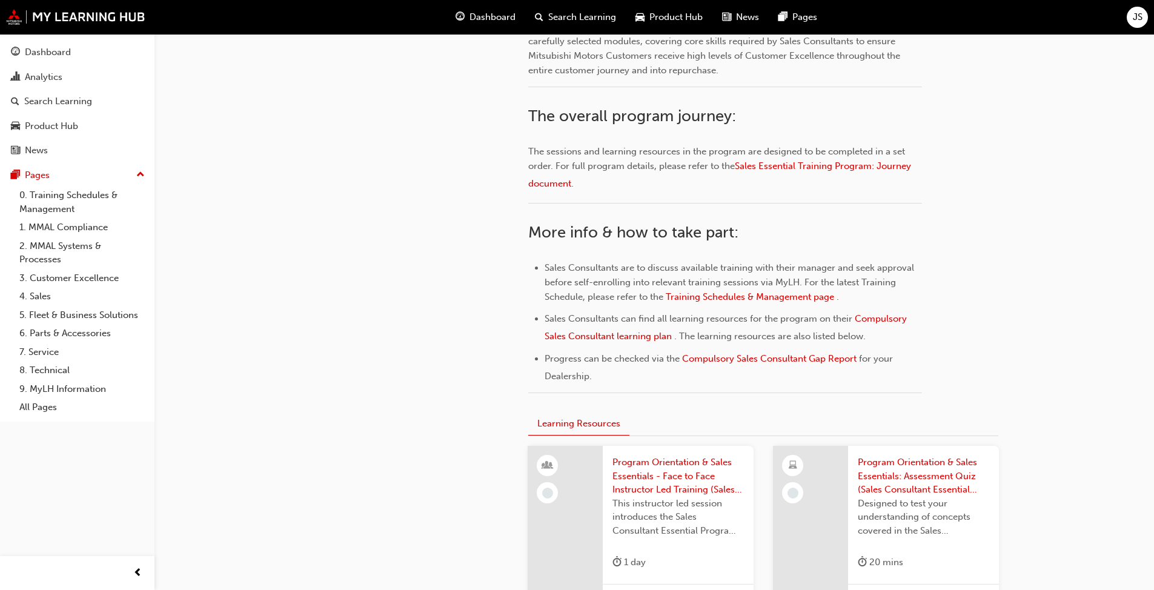
scroll to position [484, 0]
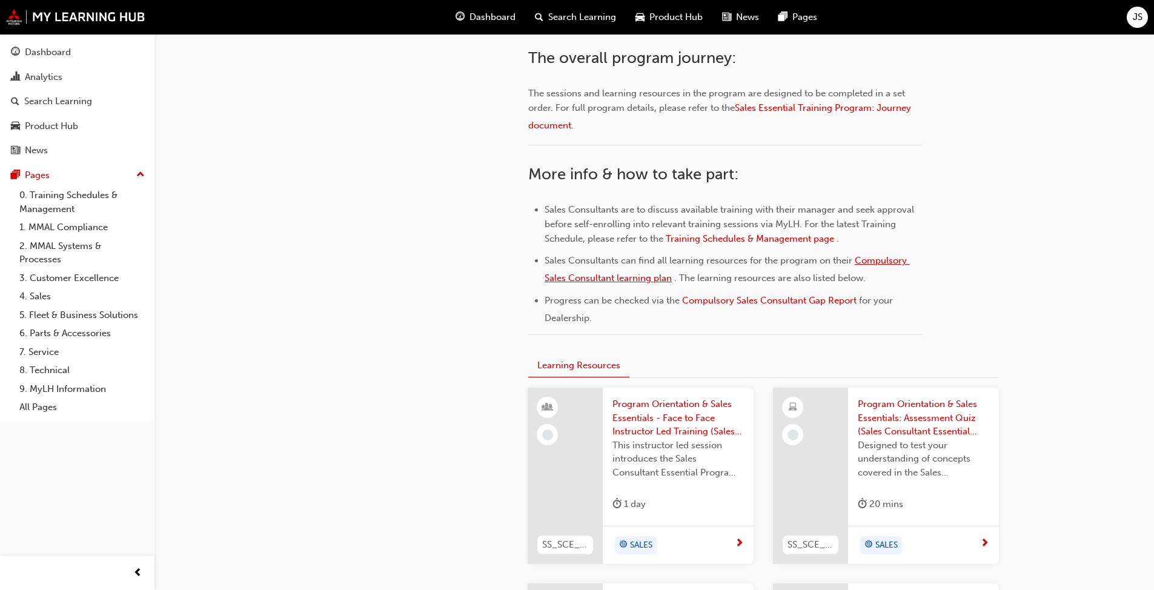
click at [876, 259] on span "Compulsory Sales Consultant learning plan" at bounding box center [726, 269] width 365 height 28
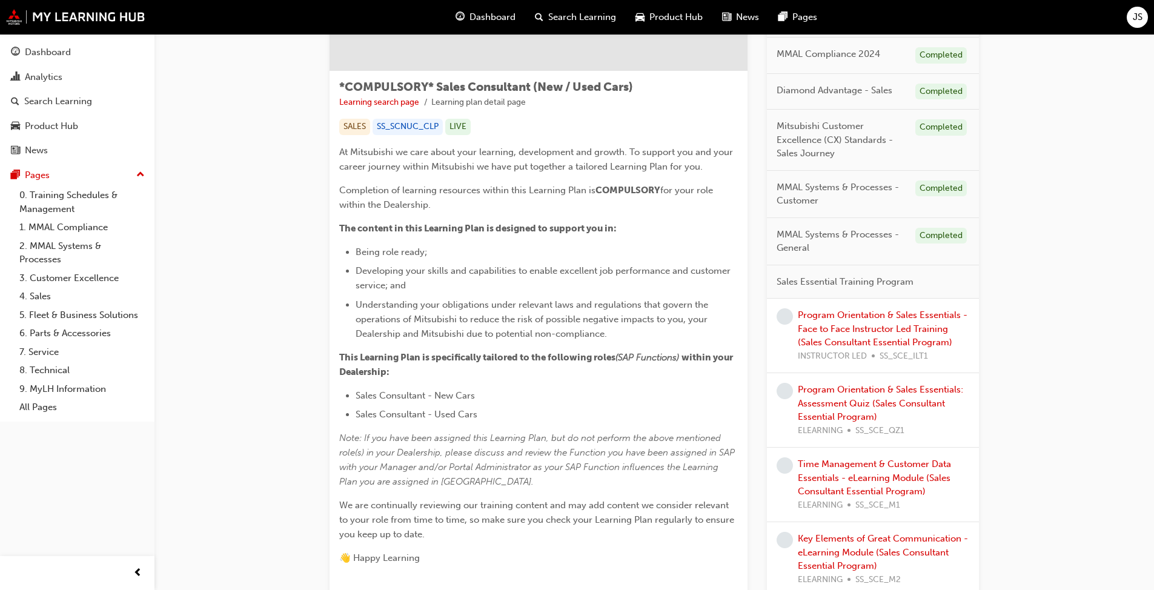
scroll to position [121, 0]
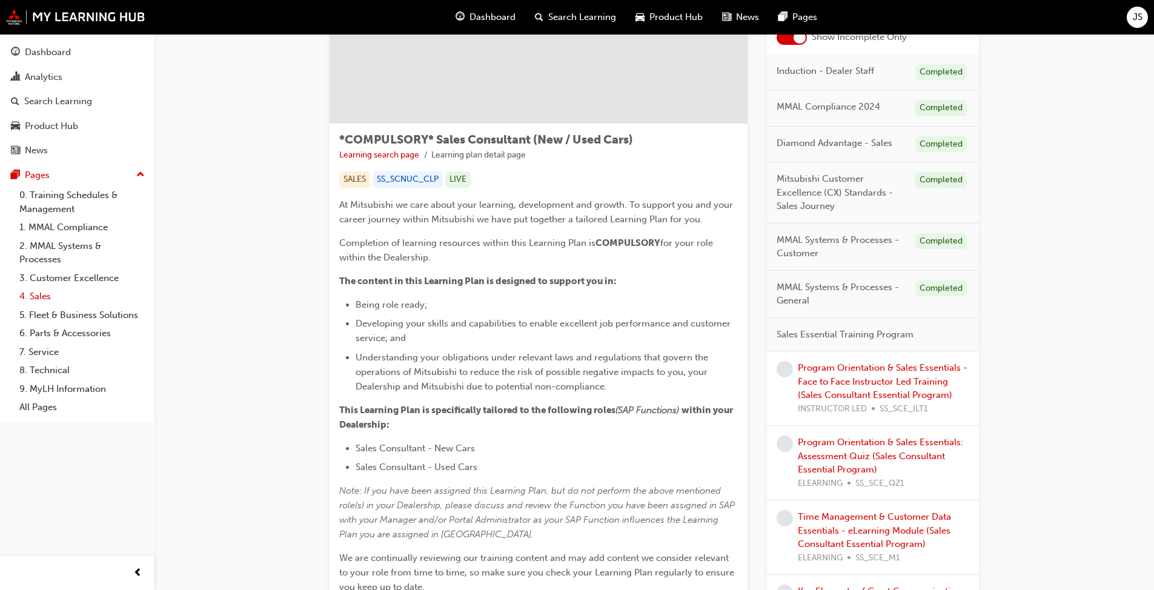
click at [37, 297] on link "4. Sales" at bounding box center [82, 296] width 135 height 19
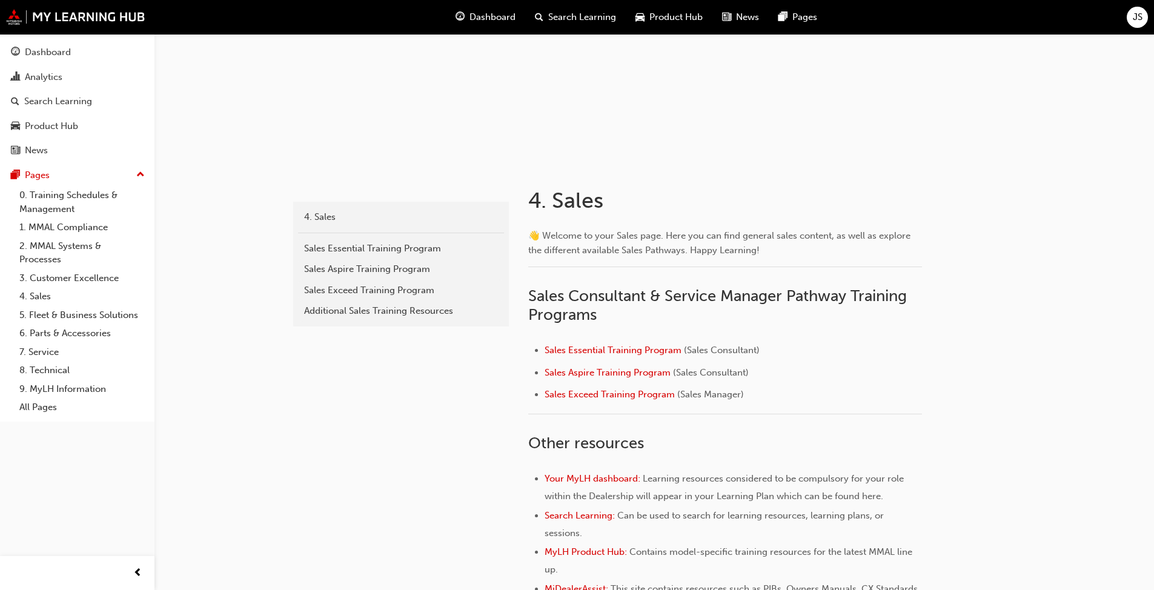
scroll to position [303, 0]
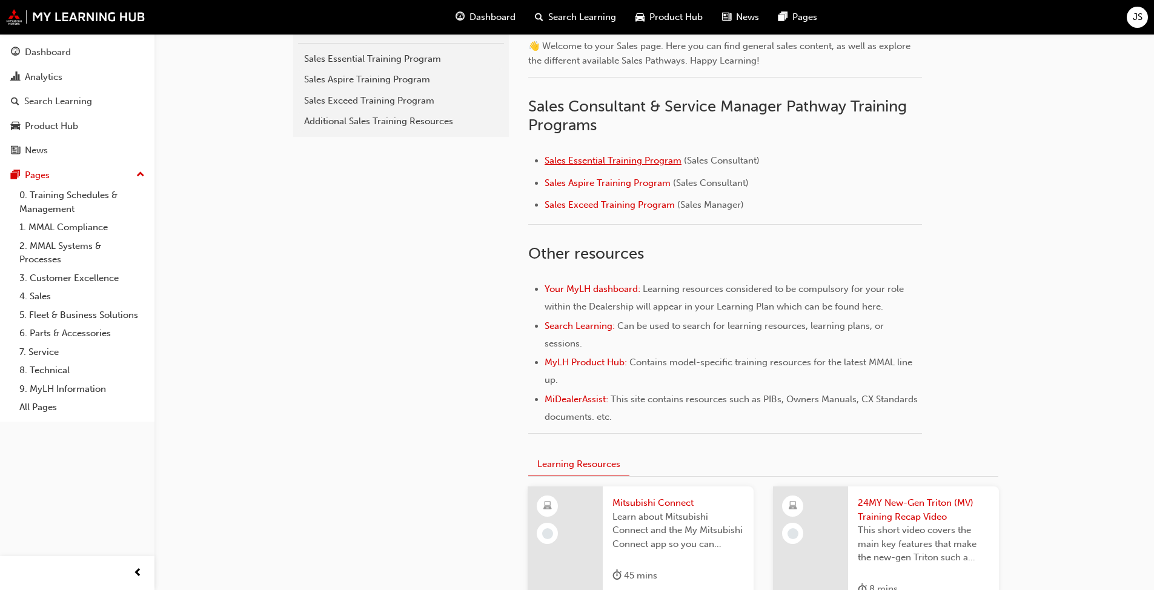
click at [610, 156] on span "Sales Essential Training Program" at bounding box center [612, 160] width 137 height 11
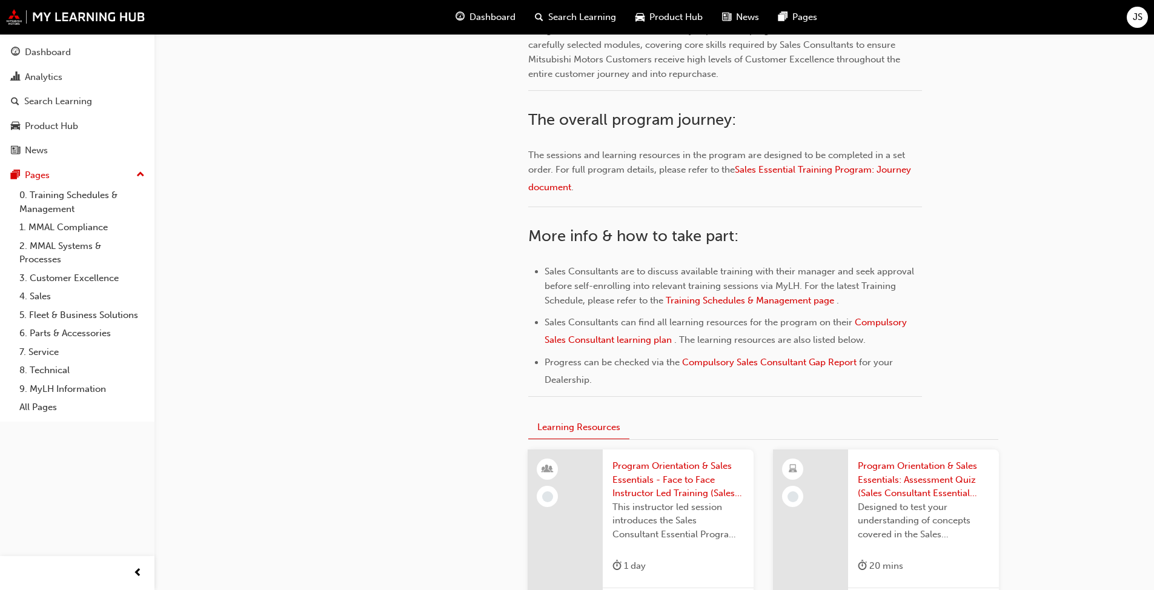
scroll to position [424, 0]
click at [825, 168] on span "Sales Essential Training Program: Journey document" at bounding box center [720, 177] width 385 height 28
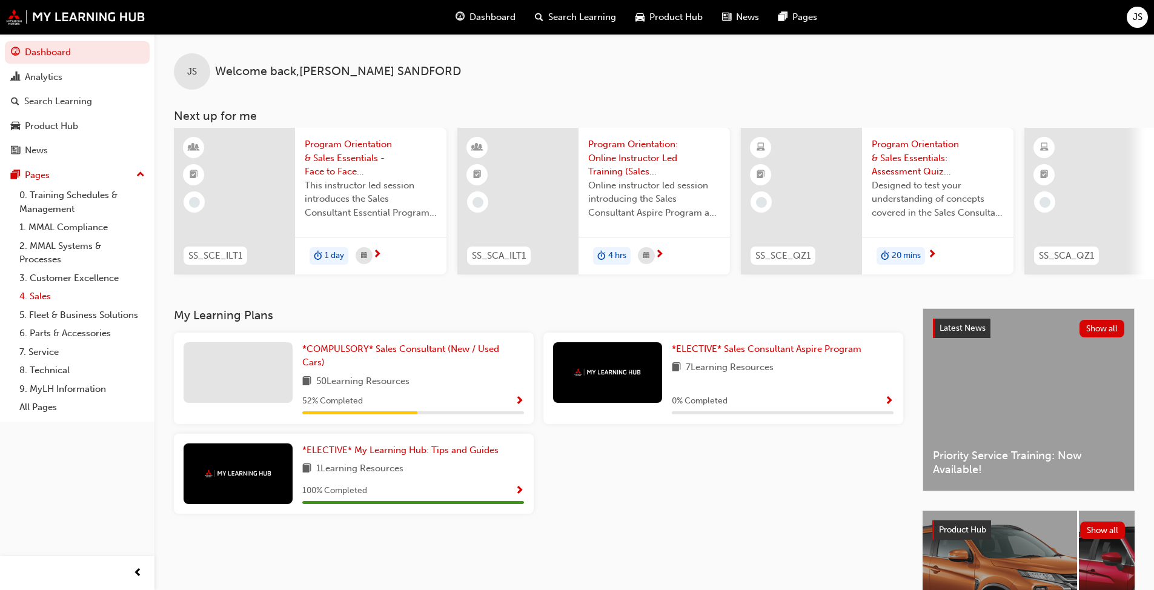
click at [28, 295] on link "4. Sales" at bounding box center [82, 296] width 135 height 19
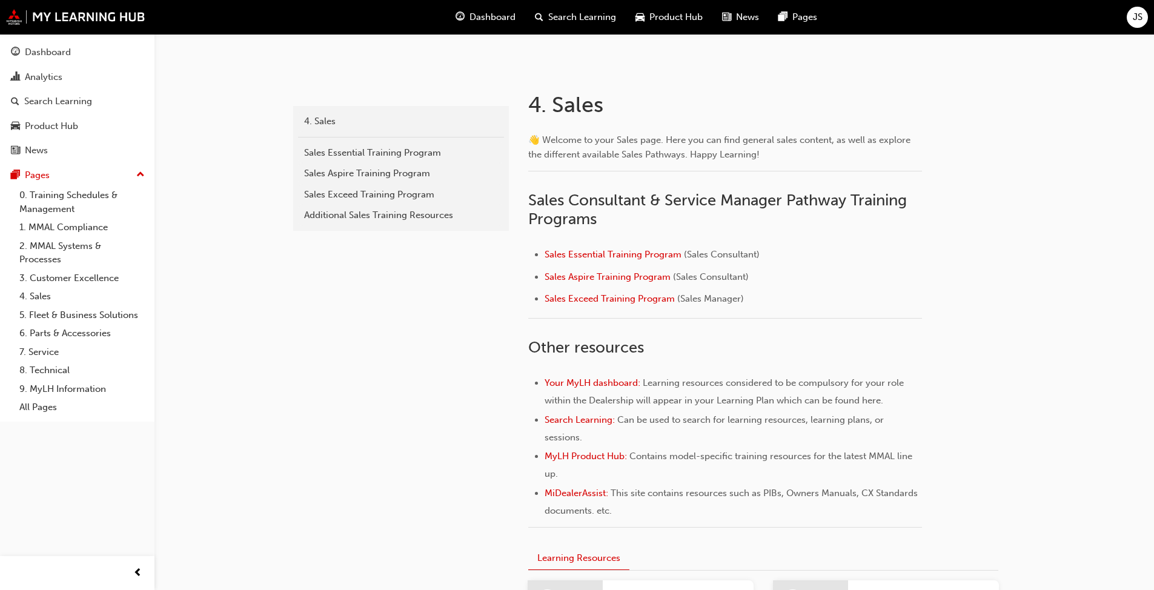
scroll to position [242, 0]
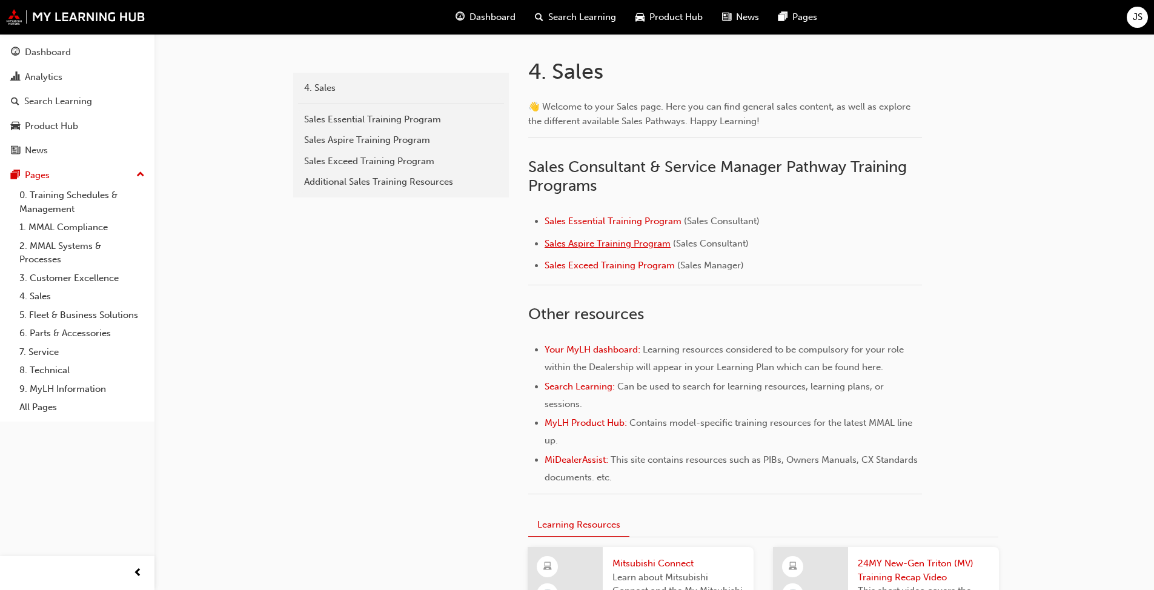
click at [605, 242] on span "Sales Aspire Training Program" at bounding box center [607, 243] width 126 height 11
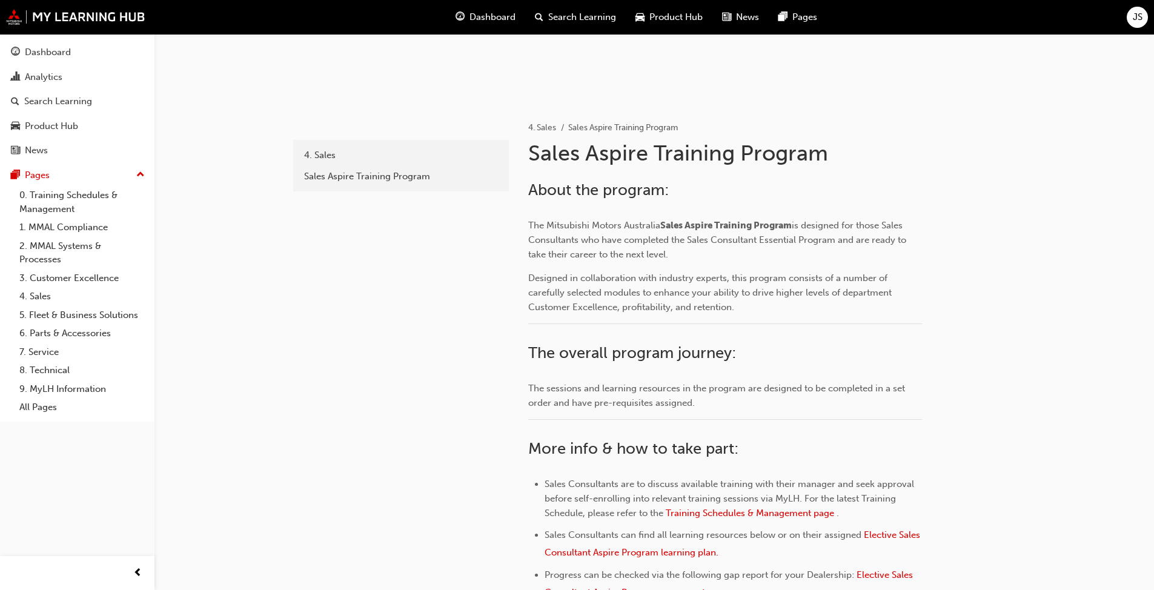
scroll to position [182, 0]
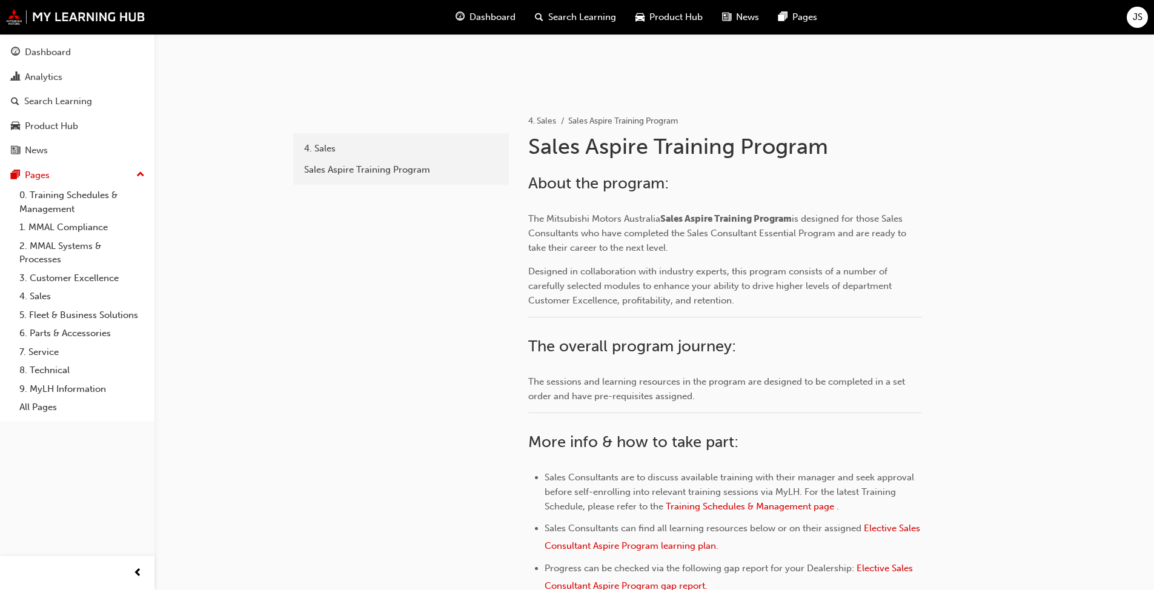
click at [741, 379] on span "The sessions and learning resources in the program are designed to be completed…" at bounding box center [717, 388] width 379 height 25
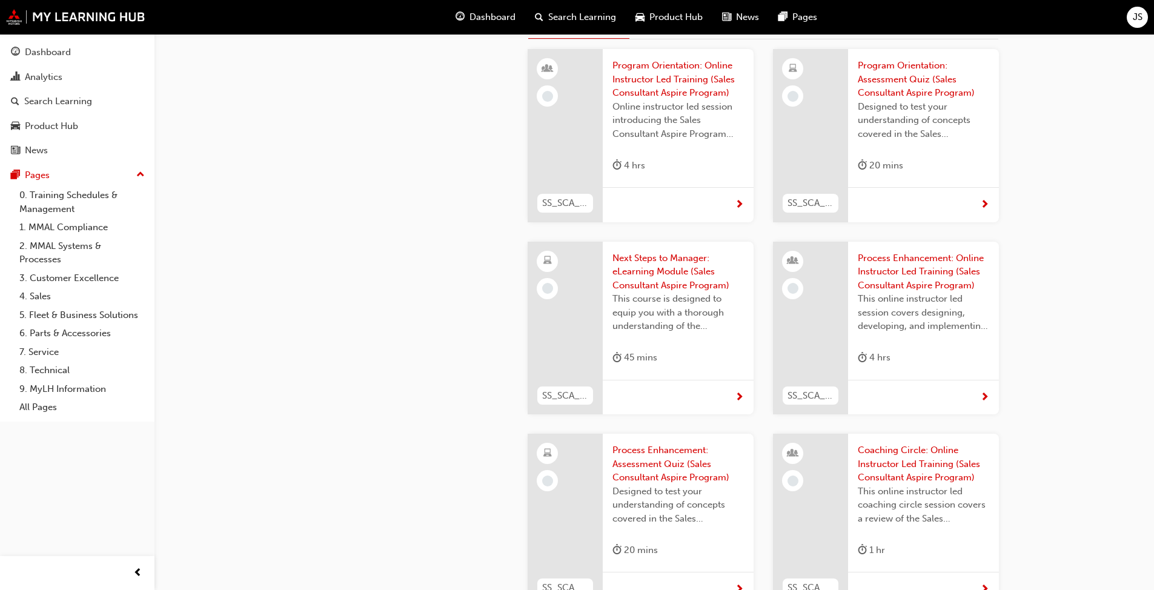
scroll to position [606, 0]
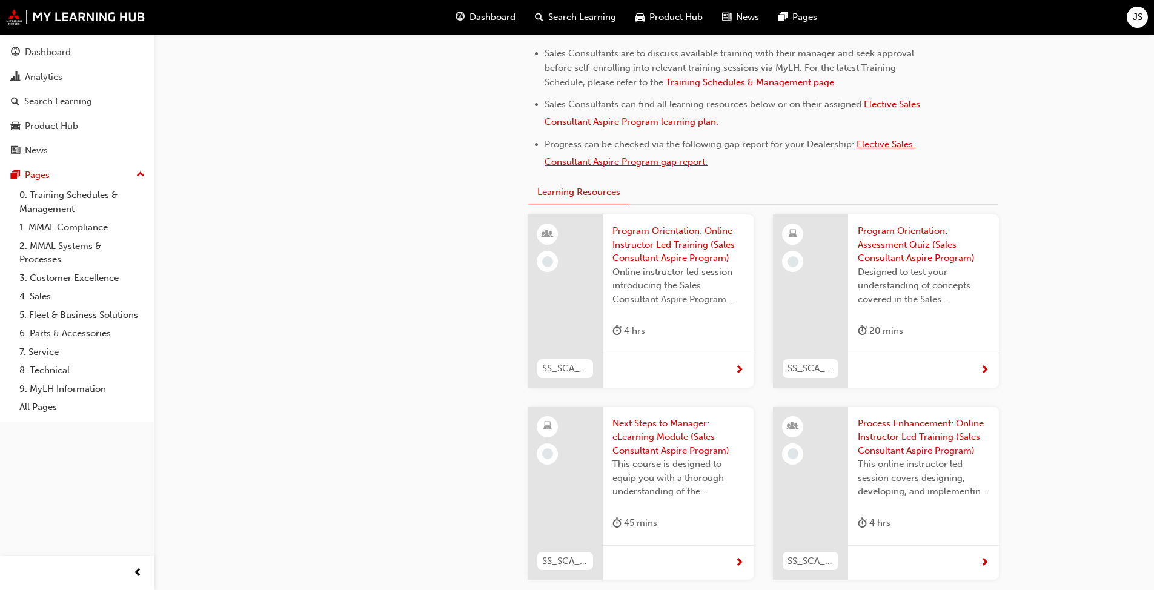
click at [640, 161] on span "Elective Sales Consultant Aspire Program gap report." at bounding box center [729, 153] width 371 height 28
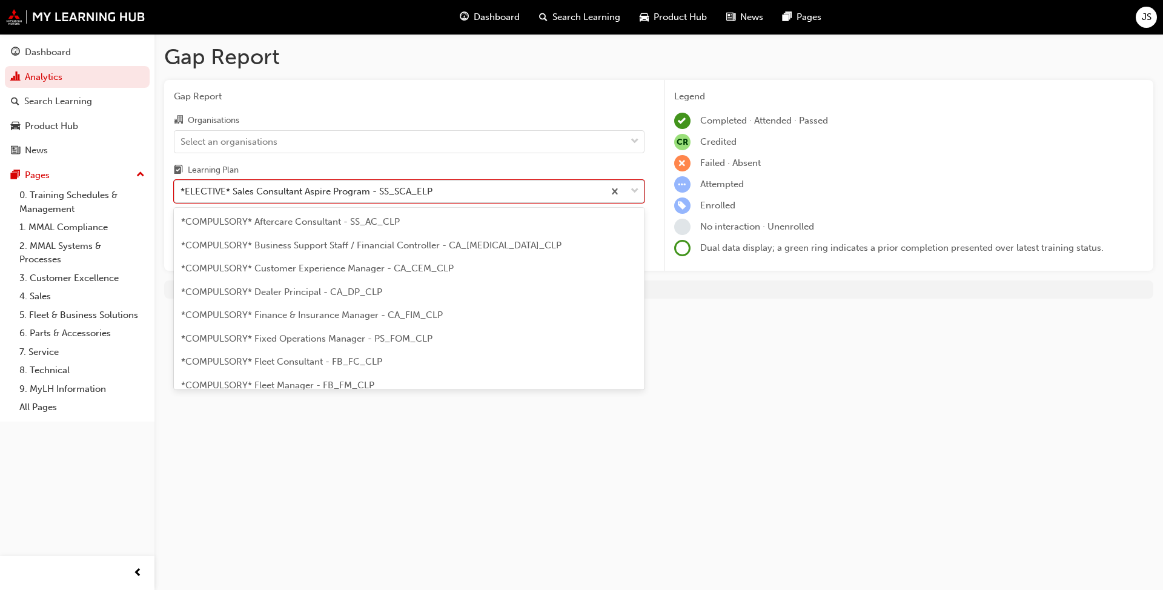
click at [559, 196] on div "*ELECTIVE* Sales Consultant Aspire Program - SS_SCA_ELP" at bounding box center [388, 191] width 429 height 21
click at [182, 196] on input "Learning Plan option *ELECTIVE* Sales Consultant Aspire Program - SS_SCA_ELP fo…" at bounding box center [180, 191] width 1 height 10
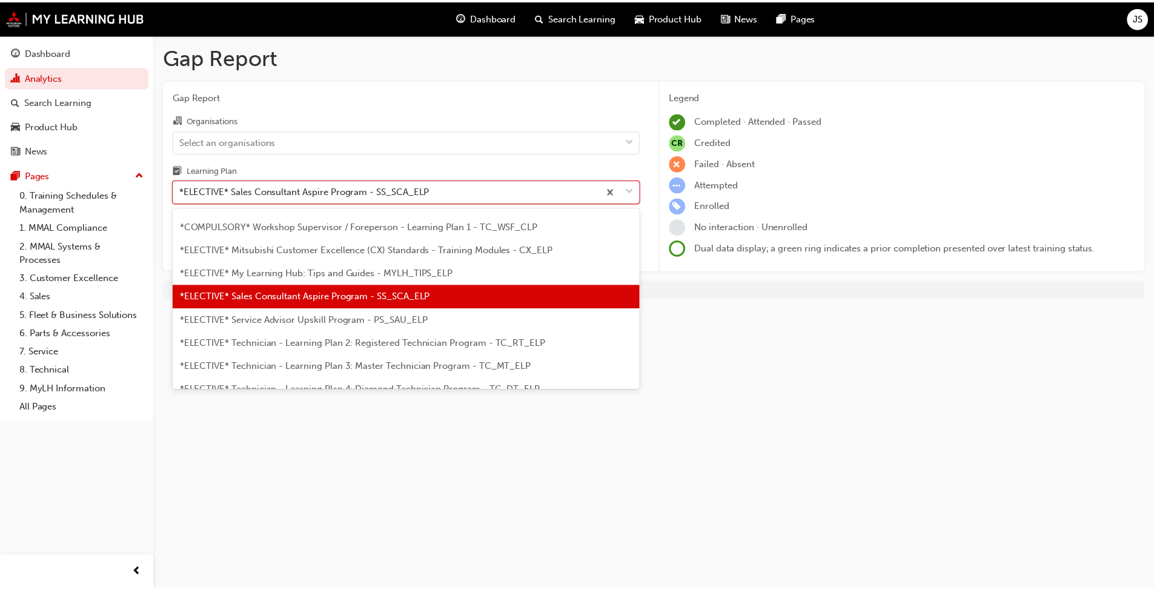
scroll to position [580, 0]
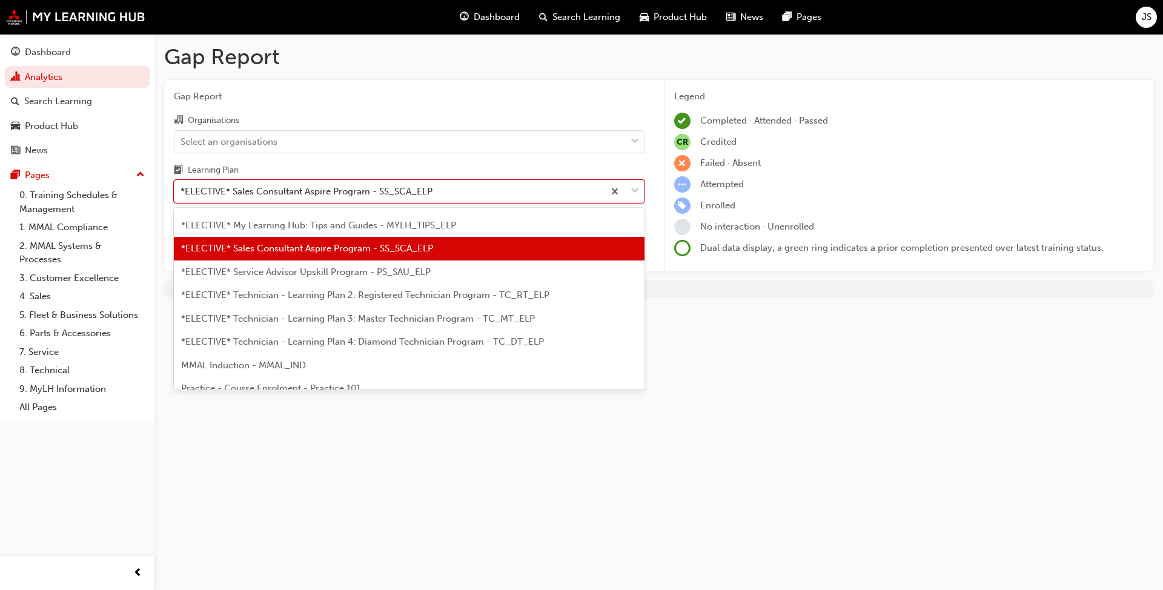
click at [421, 249] on span "*ELECTIVE* Sales Consultant Aspire Program - SS_SCA_ELP" at bounding box center [307, 248] width 252 height 11
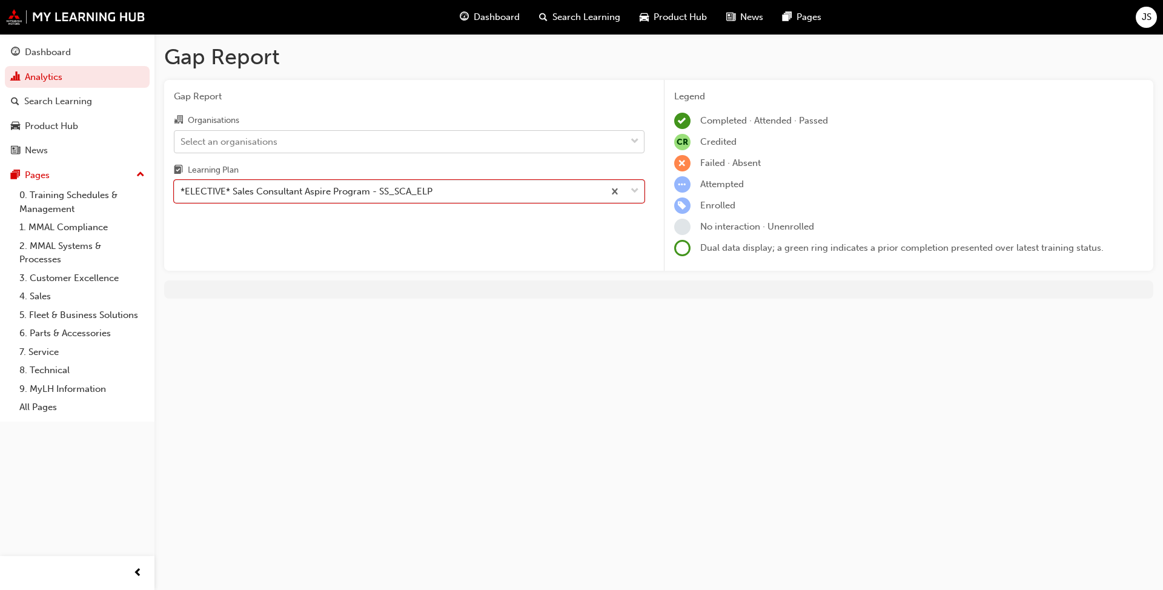
click at [425, 153] on div "Select an organisations" at bounding box center [409, 141] width 471 height 23
click at [182, 146] on input "Organisations Select an organisations" at bounding box center [180, 141] width 1 height 10
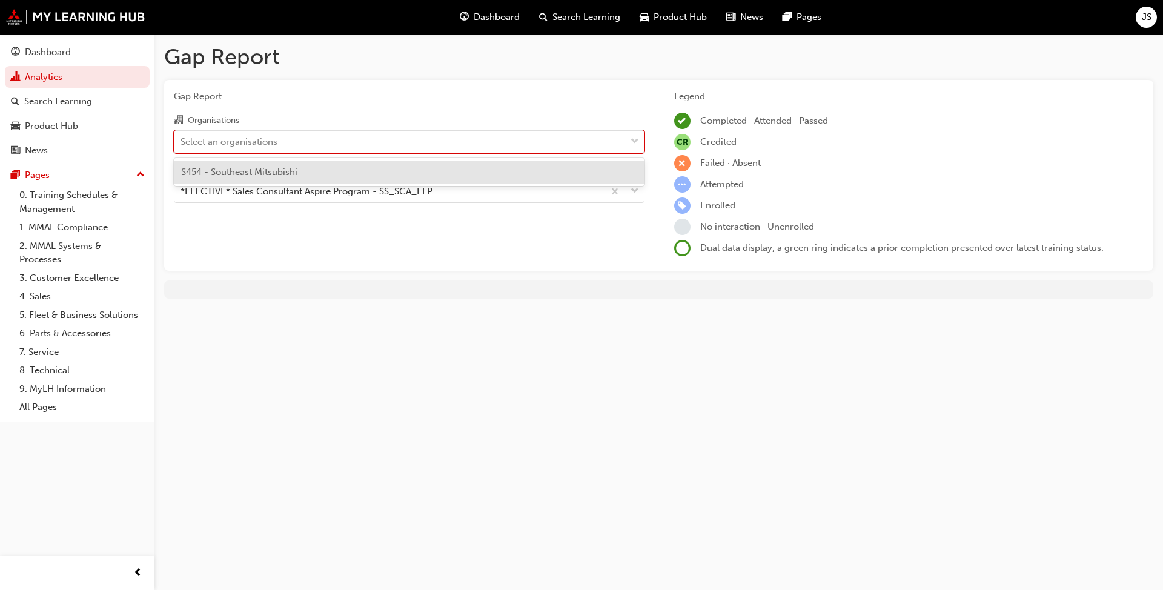
click at [388, 168] on div "S454 - Southeast Mitsubishi" at bounding box center [409, 172] width 471 height 24
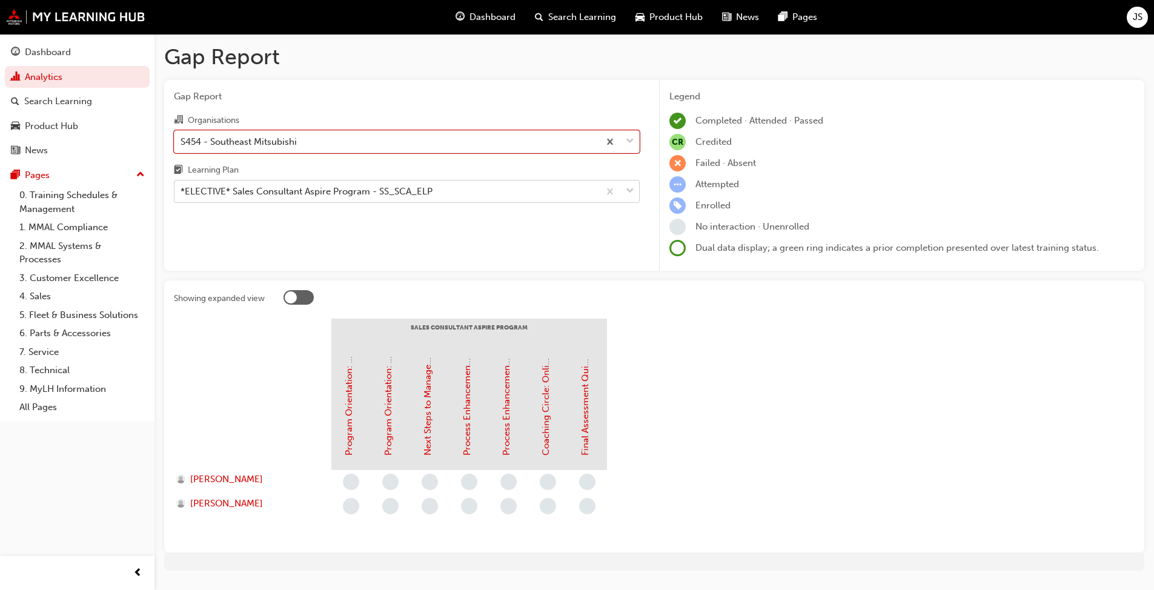
click at [302, 192] on div "*ELECTIVE* Sales Consultant Aspire Program - SS_SCA_ELP" at bounding box center [306, 192] width 252 height 14
click at [182, 192] on input "Learning Plan *ELECTIVE* Sales Consultant Aspire Program - SS_SCA_ELP" at bounding box center [180, 191] width 1 height 10
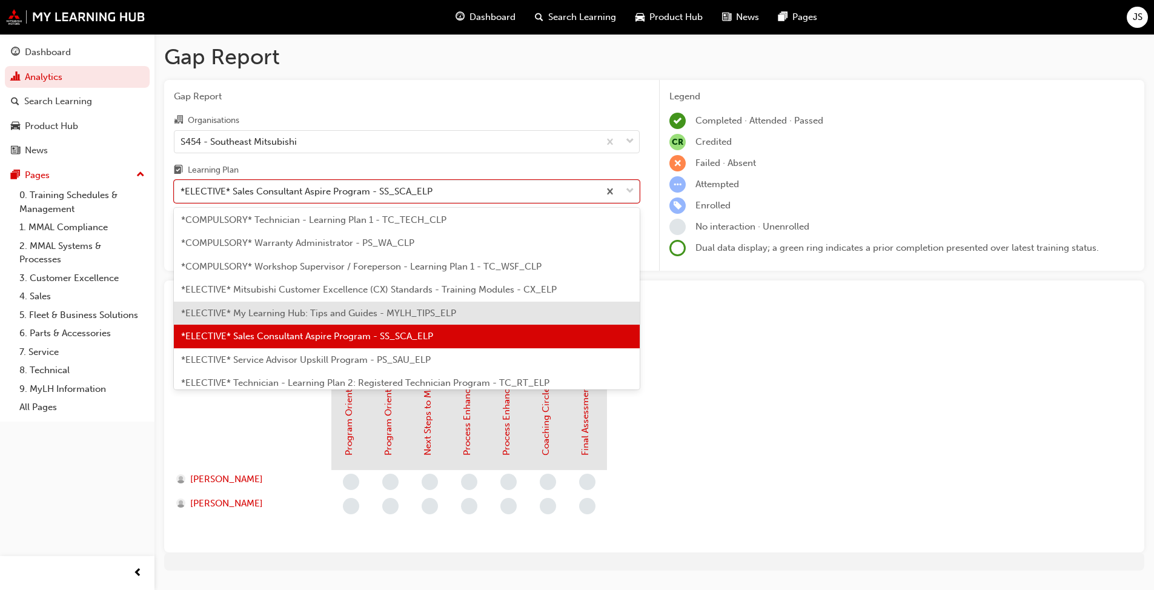
scroll to position [519, 0]
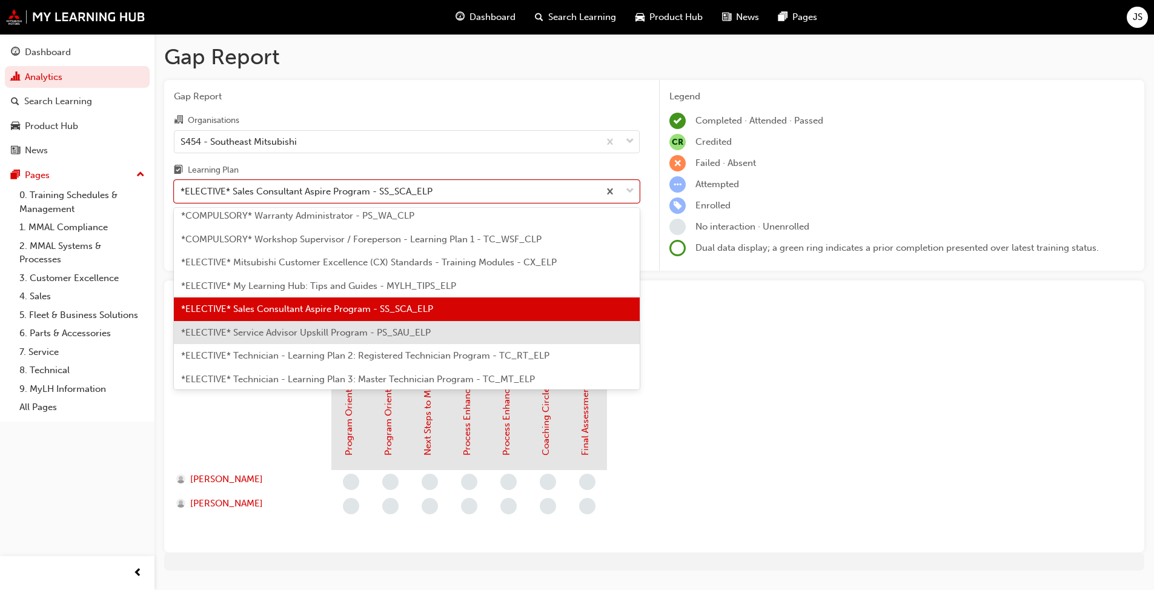
click at [293, 337] on span "*ELECTIVE* Service Advisor Upskill Program - PS_SAU_ELP" at bounding box center [306, 332] width 250 height 11
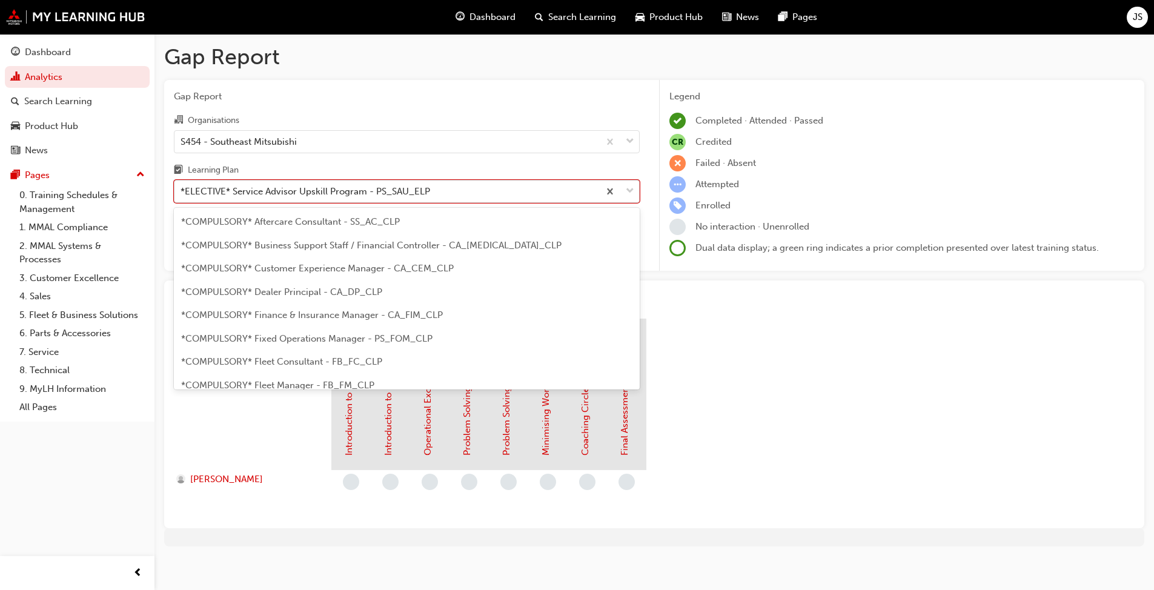
click at [309, 198] on div "*ELECTIVE* Service Advisor Upskill Program - PS_SAU_ELP" at bounding box center [305, 192] width 250 height 14
click at [182, 196] on input "Learning Plan option *ELECTIVE* Service Advisor Upskill Program - PS_SAU_ELP, s…" at bounding box center [180, 191] width 1 height 10
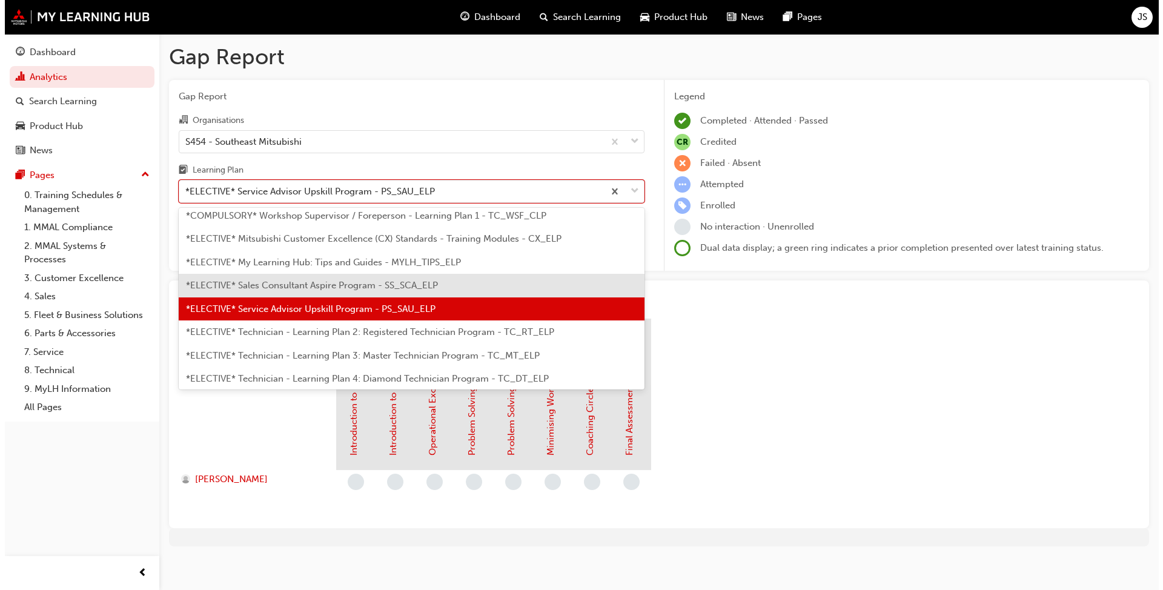
scroll to position [593, 0]
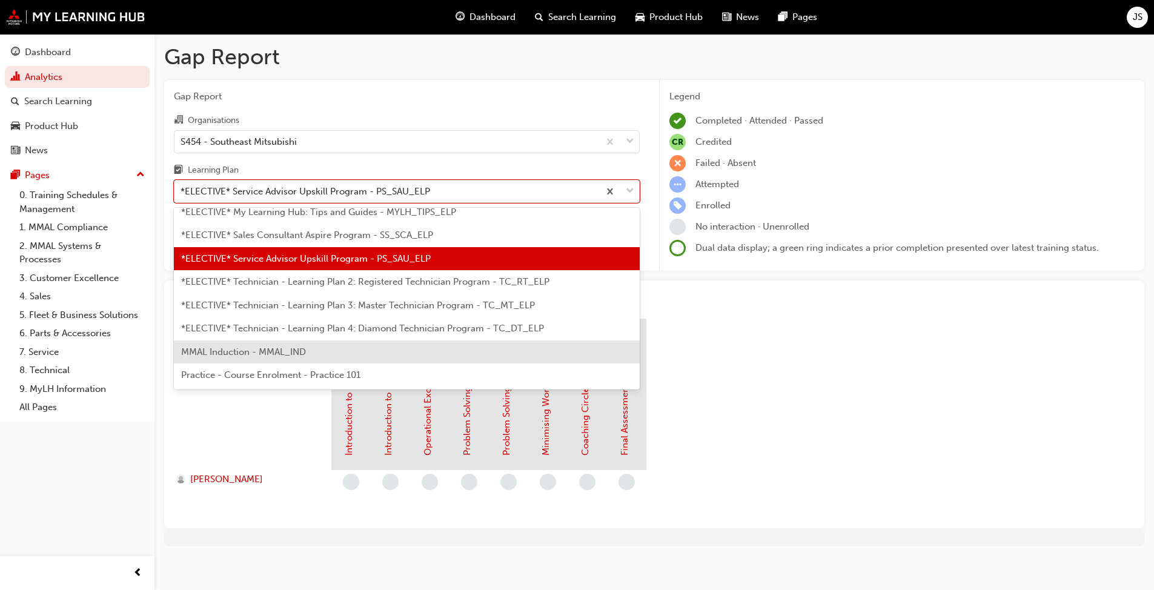
click at [306, 353] on span "MMAL Induction - MMAL_IND" at bounding box center [243, 351] width 125 height 11
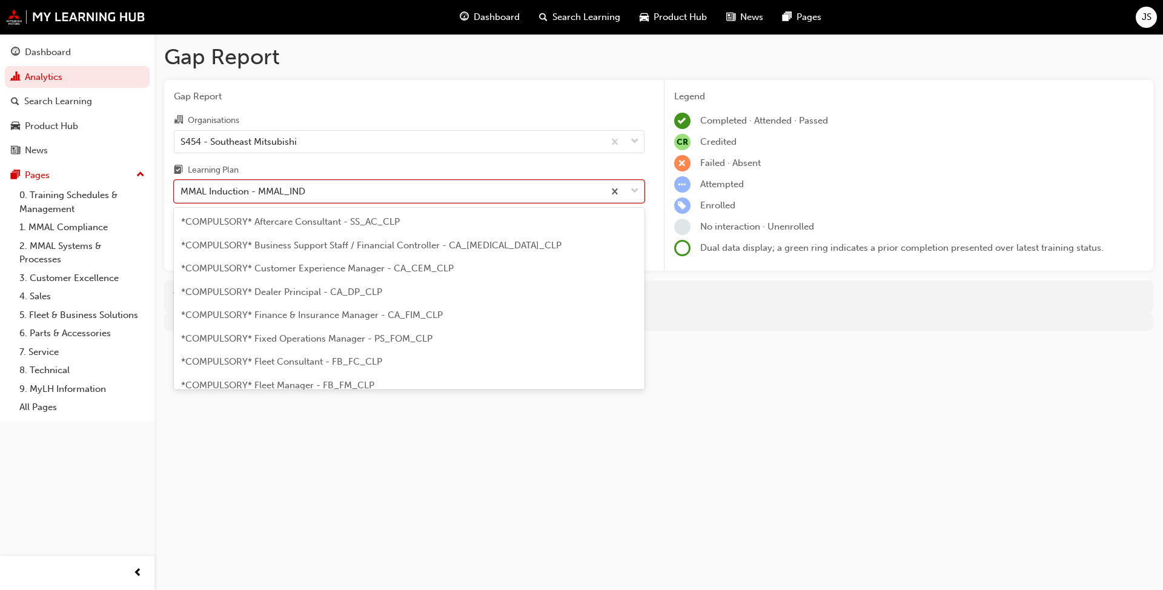
click at [289, 200] on div "MMAL Induction - MMAL_IND" at bounding box center [388, 191] width 429 height 21
click at [182, 196] on input "Learning Plan option MMAL Induction - MMAL_IND, selected. option MMAL Induction…" at bounding box center [180, 191] width 1 height 10
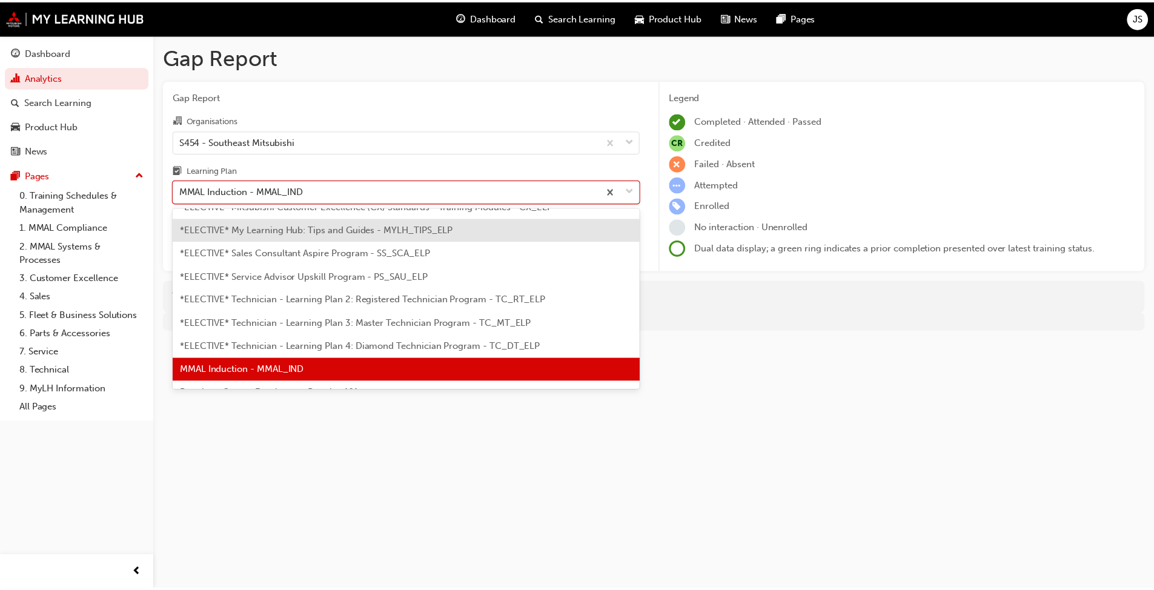
scroll to position [454, 0]
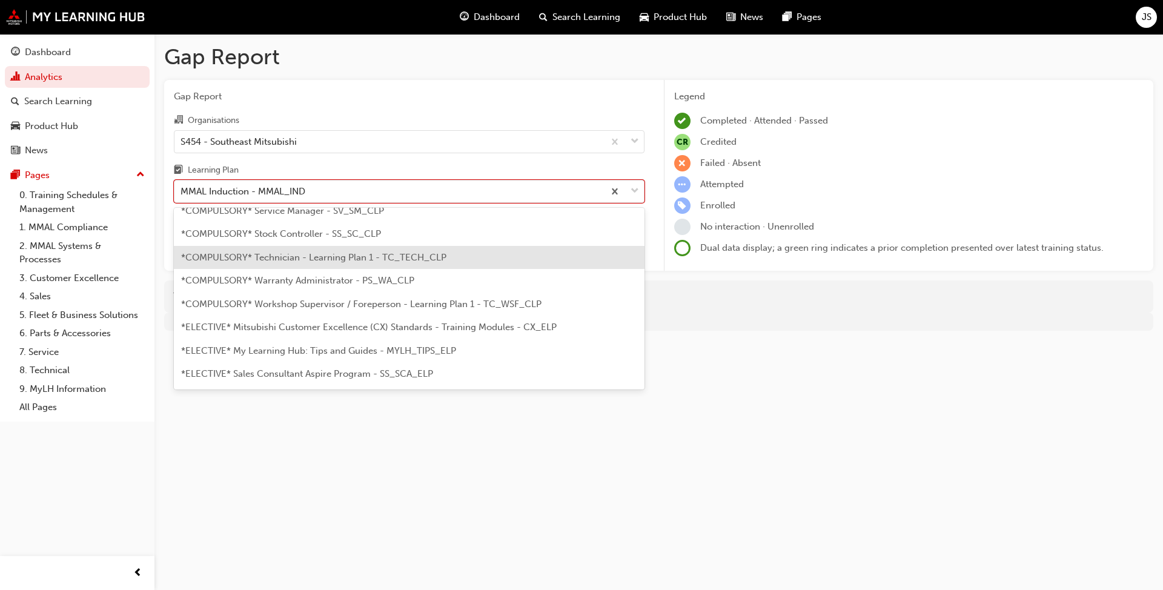
click at [303, 258] on span "*COMPULSORY* Technician - Learning Plan 1 - TC_TECH_CLP" at bounding box center [313, 257] width 265 height 11
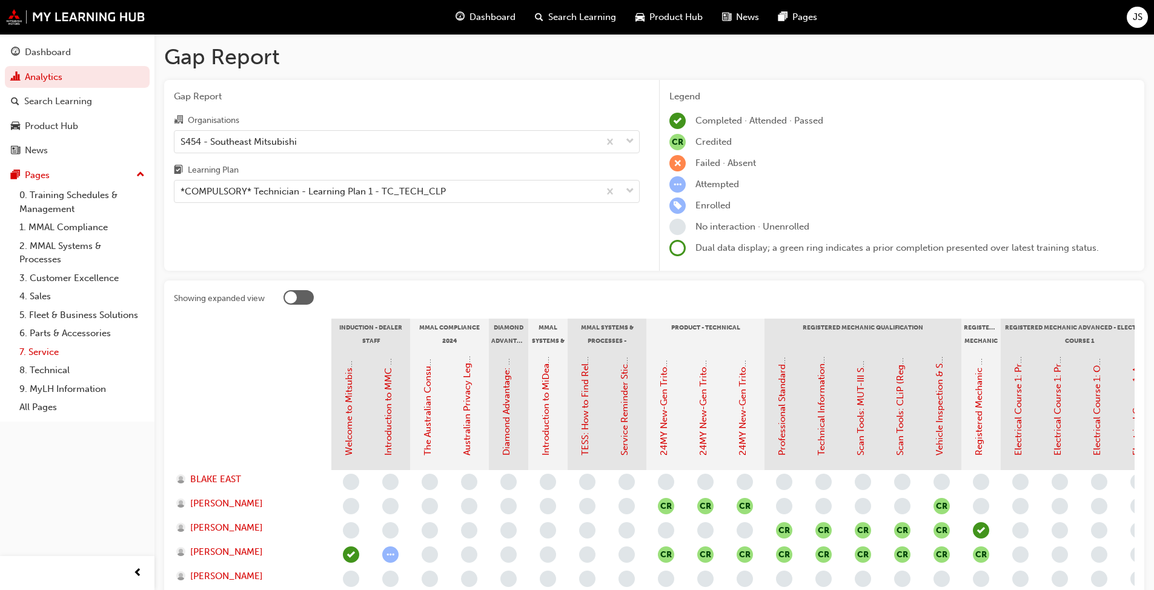
click at [41, 354] on link "7. Service" at bounding box center [82, 352] width 135 height 19
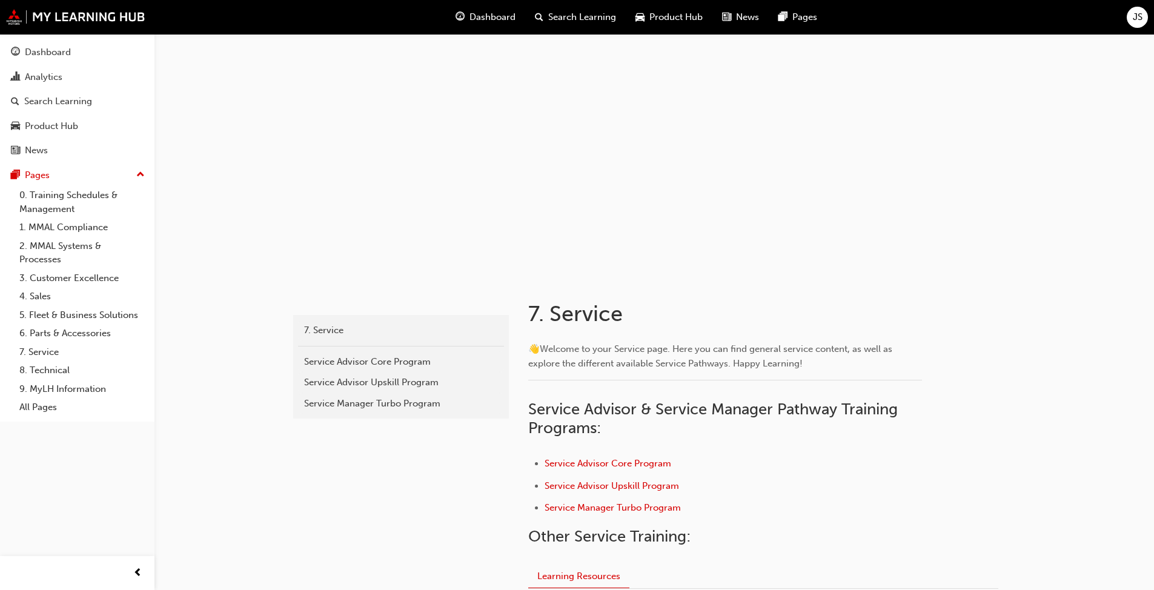
click at [1134, 15] on span "JS" at bounding box center [1138, 17] width 10 height 14
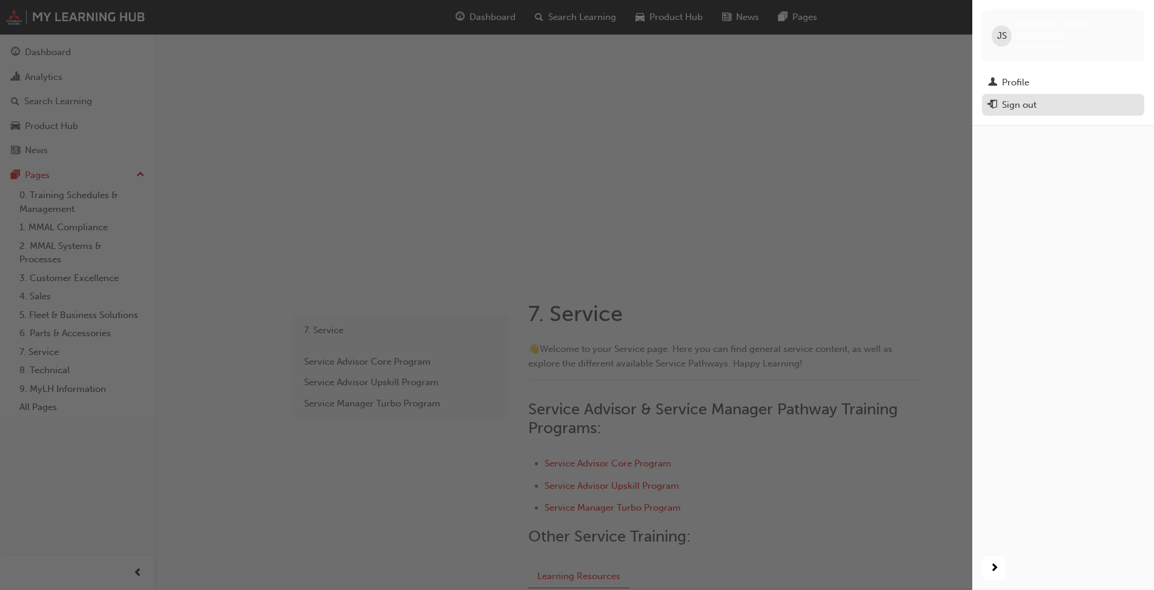
click at [1050, 99] on div "Sign out" at bounding box center [1063, 105] width 150 height 15
